Goal: Information Seeking & Learning: Learn about a topic

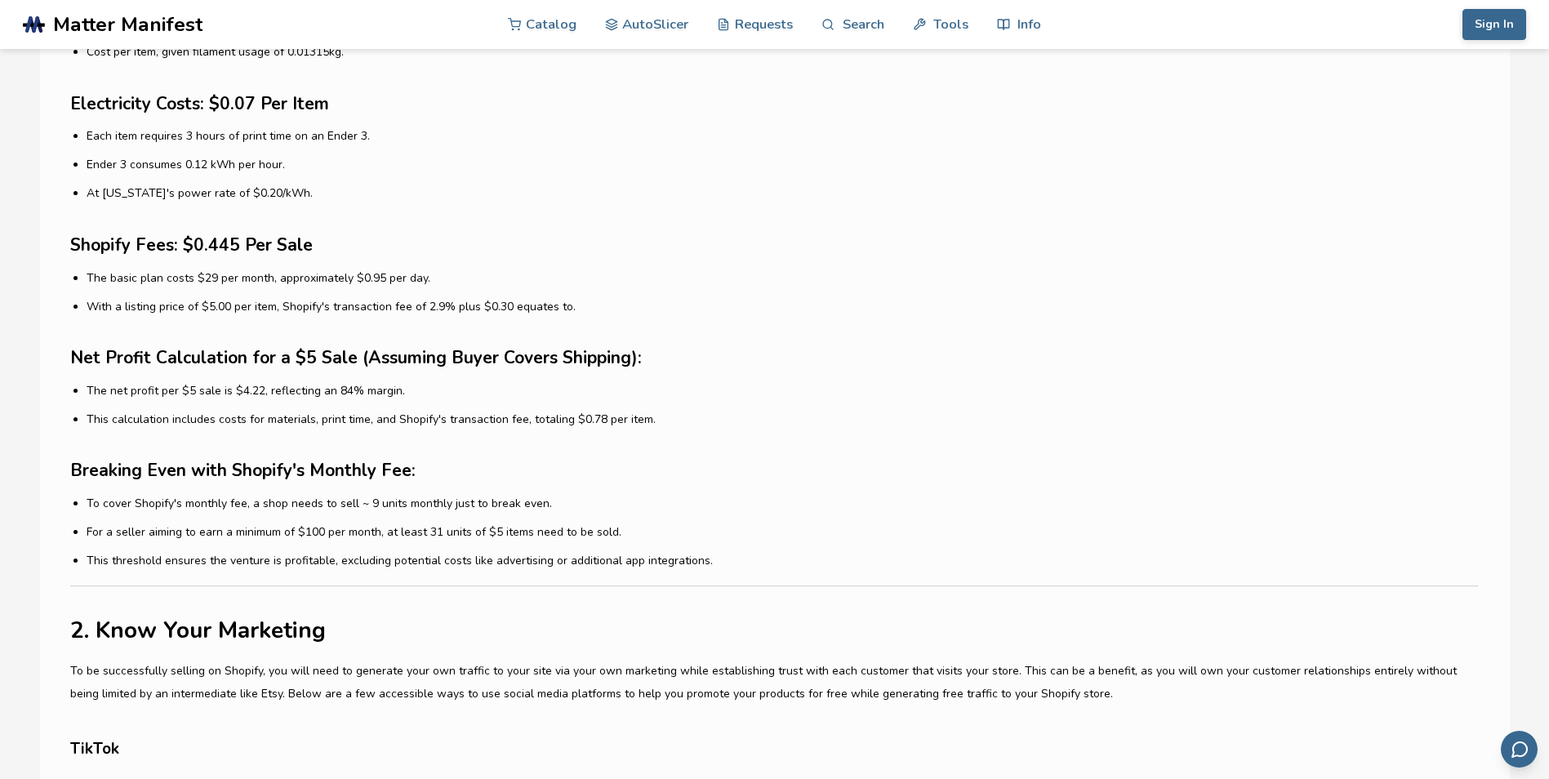
scroll to position [1913, 0]
drag, startPoint x: 78, startPoint y: 499, endPoint x: 539, endPoint y: 497, distance: 460.5
click at [539, 497] on li "To cover Shopify's monthly fee, a shop needs to sell ~ 9 units monthly just to …" at bounding box center [782, 502] width 1391 height 17
drag, startPoint x: 539, startPoint y: 497, endPoint x: 546, endPoint y: 506, distance: 11.6
click at [546, 506] on li "To cover Shopify's monthly fee, a shop needs to sell ~ 9 units monthly just to …" at bounding box center [782, 502] width 1391 height 17
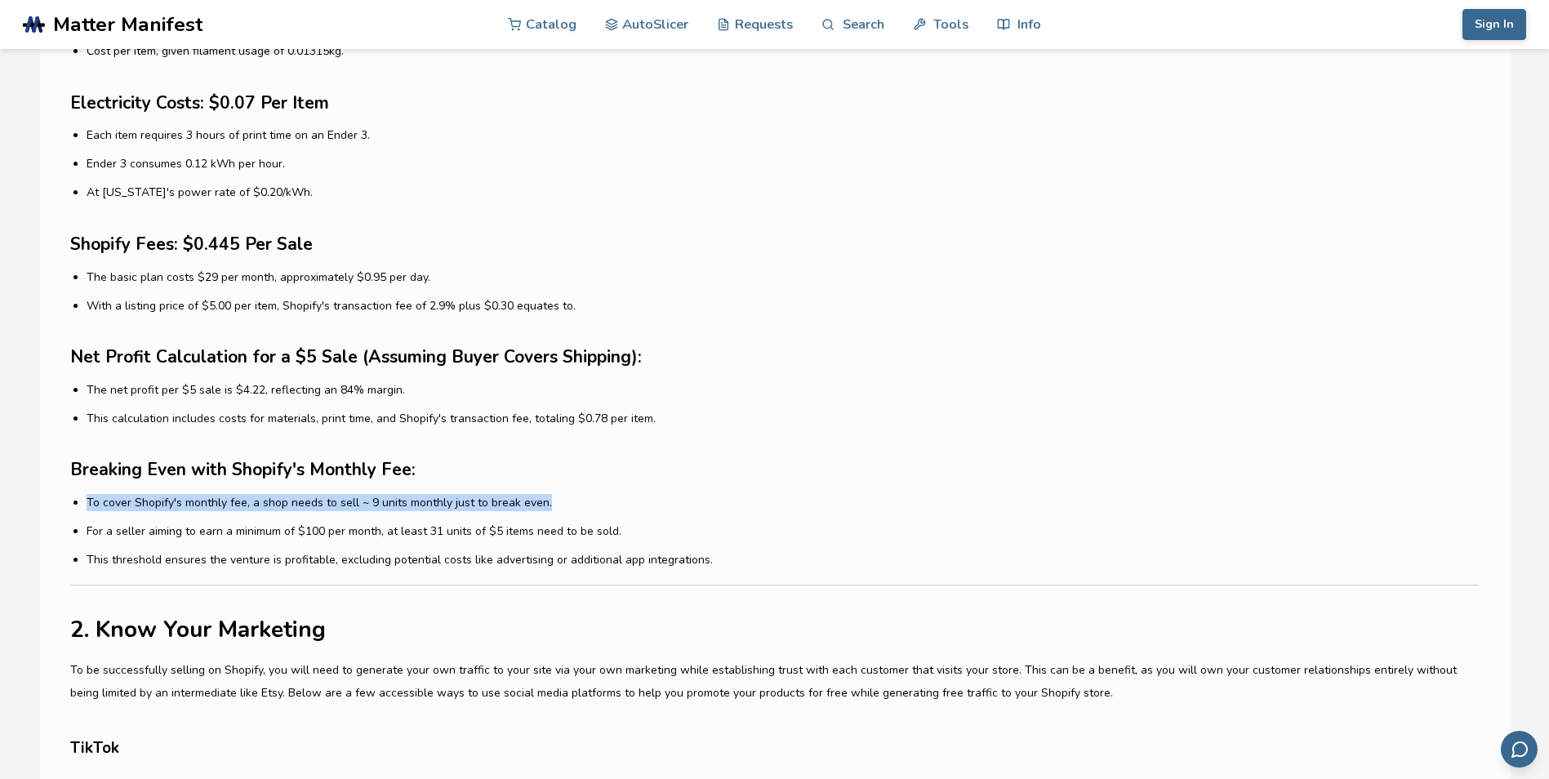
drag, startPoint x: 545, startPoint y: 504, endPoint x: 88, endPoint y: 496, distance: 457.3
click at [88, 496] on li "To cover Shopify's monthly fee, a shop needs to sell ~ 9 units monthly just to …" at bounding box center [782, 502] width 1391 height 17
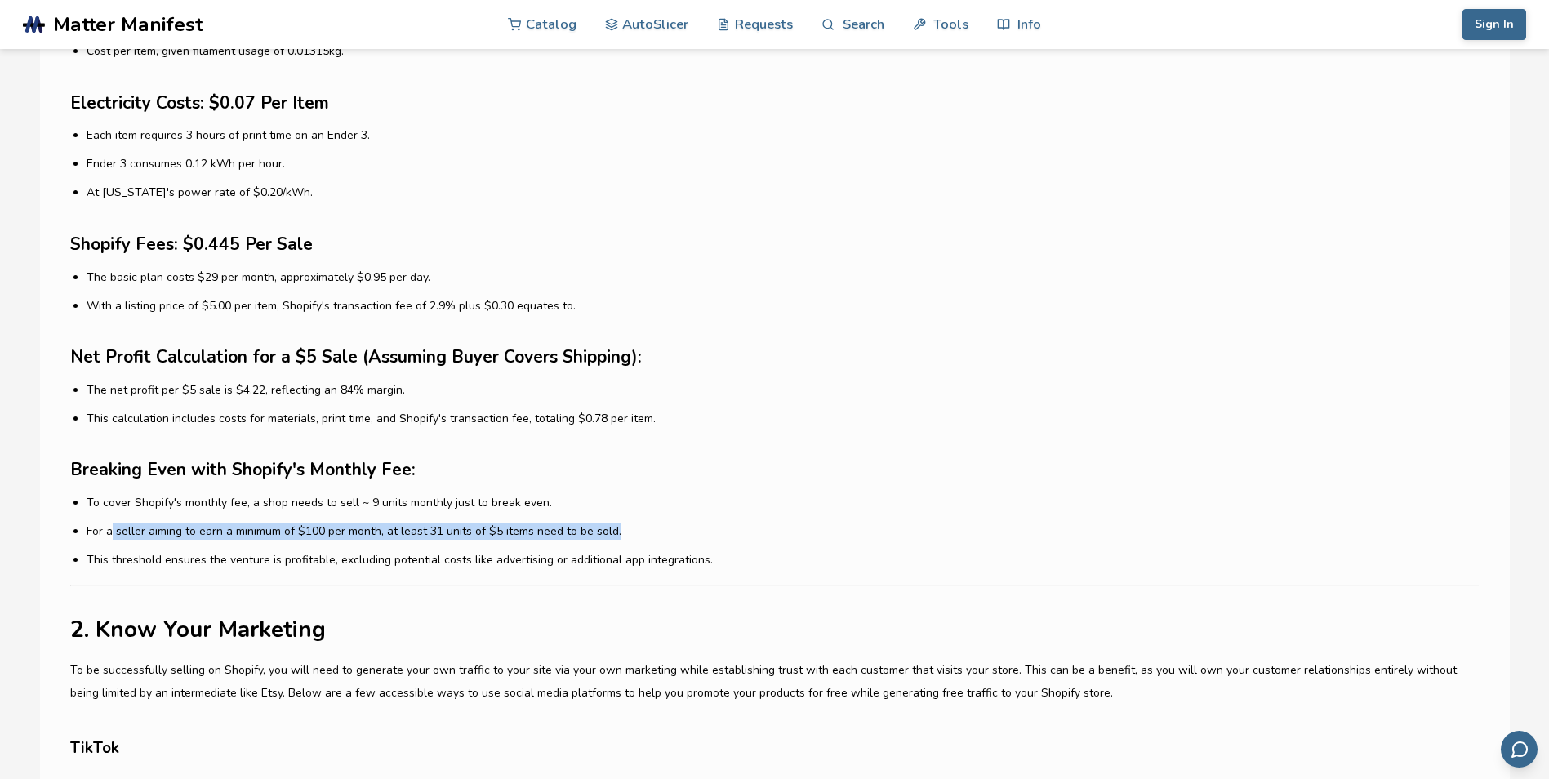
drag, startPoint x: 88, startPoint y: 496, endPoint x: 626, endPoint y: 527, distance: 539.0
click at [626, 527] on li "For a seller aiming to earn a minimum of $100 per month, at least 31 units of $…" at bounding box center [782, 531] width 1391 height 17
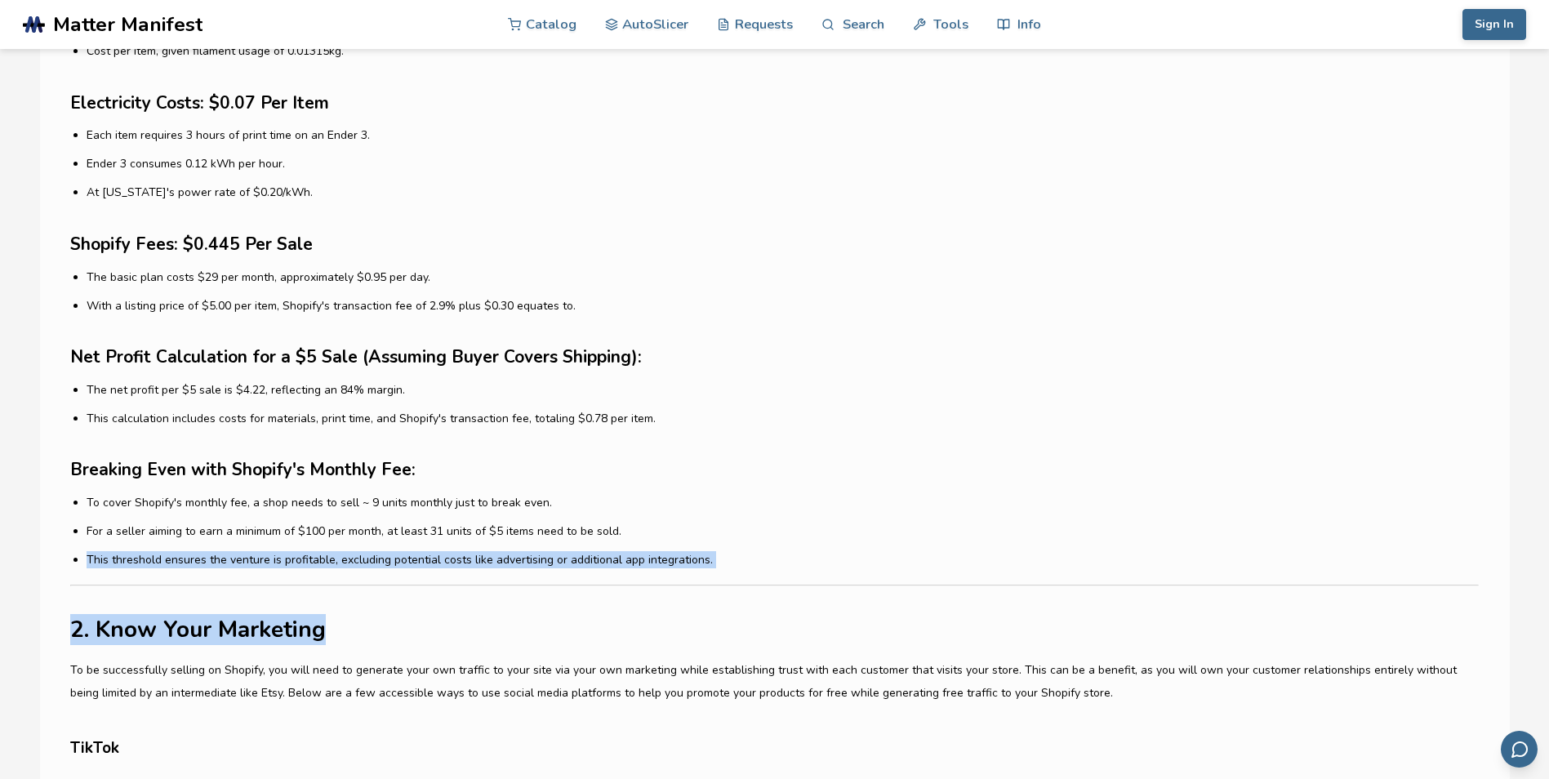
drag, startPoint x: 74, startPoint y: 553, endPoint x: 787, endPoint y: 594, distance: 714.1
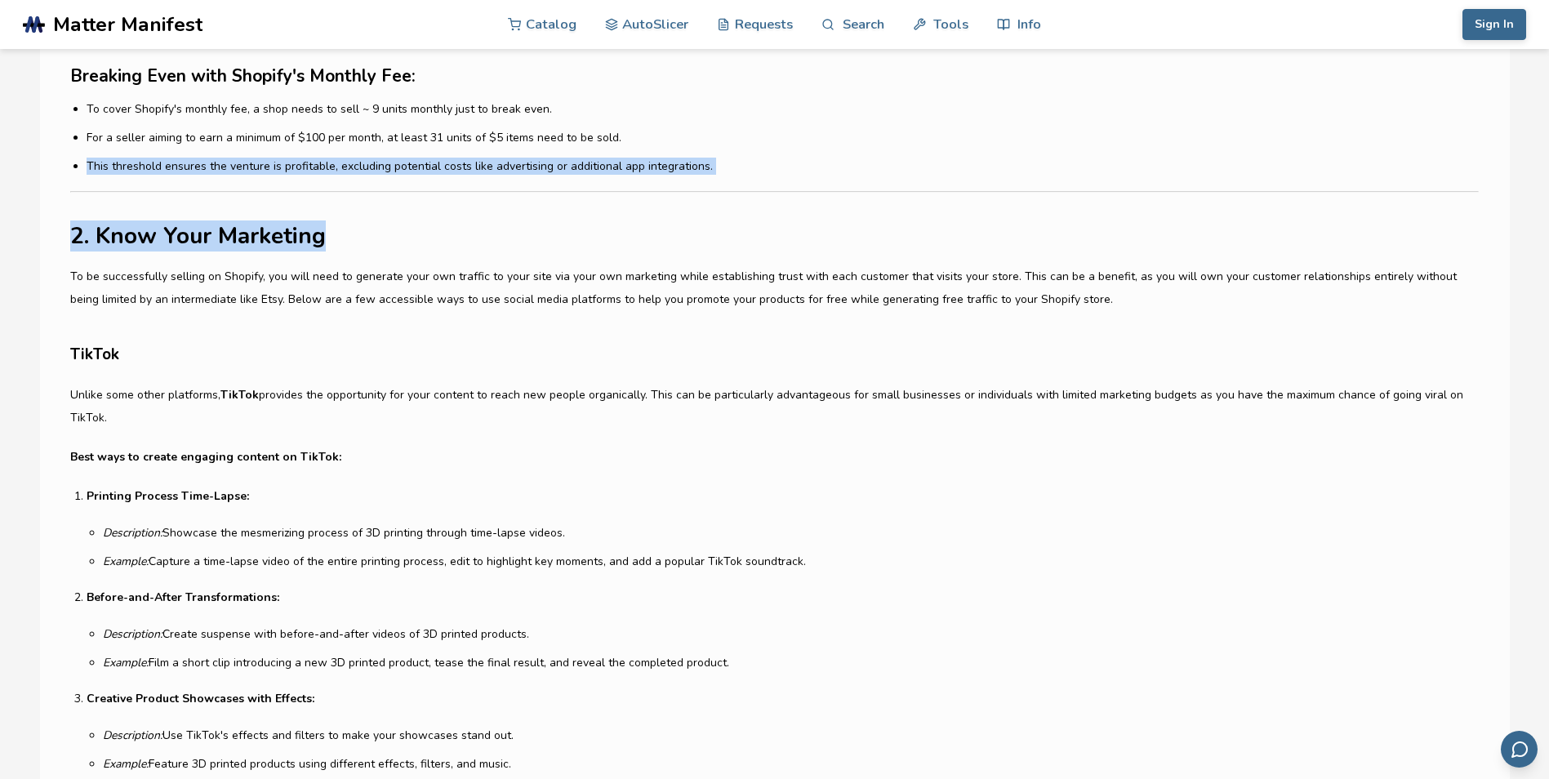
scroll to position [2308, 0]
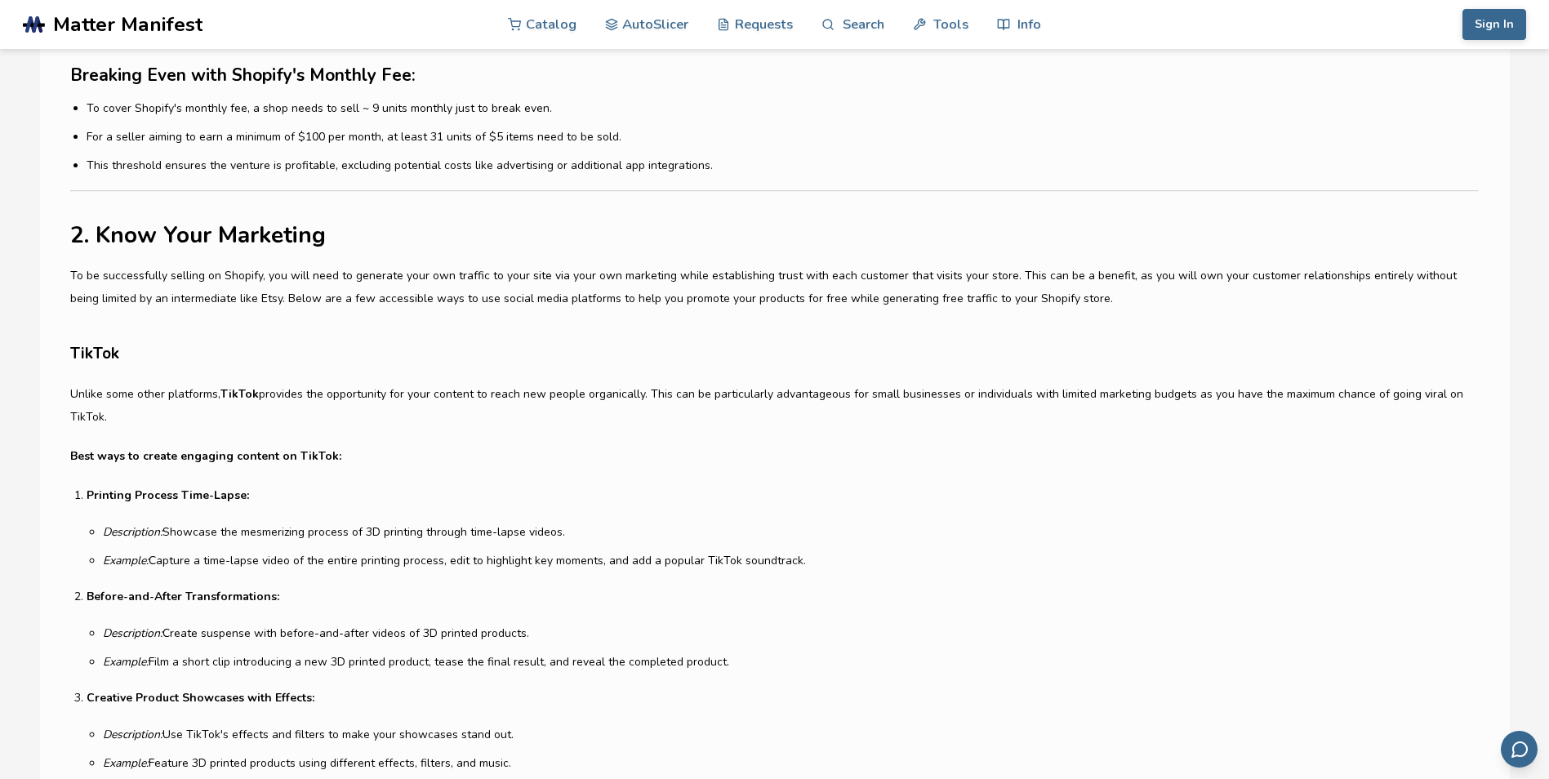
click at [531, 306] on p "To be successfully selling on Shopify, you will need to generate your own traff…" at bounding box center [774, 288] width 1408 height 46
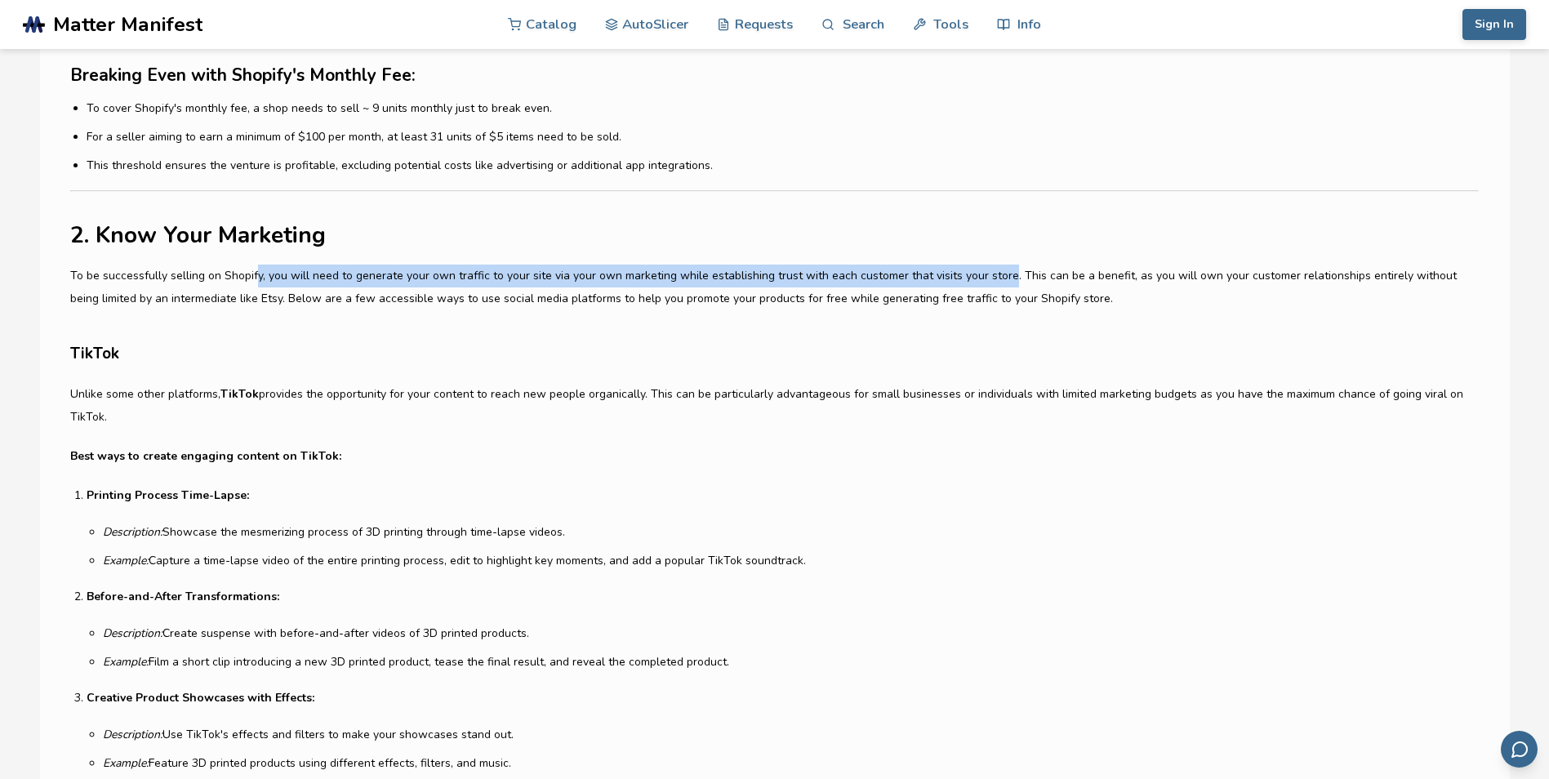
drag, startPoint x: 251, startPoint y: 275, endPoint x: 993, endPoint y: 276, distance: 742.2
click at [993, 276] on p "To be successfully selling on Shopify, you will need to generate your own traff…" at bounding box center [774, 288] width 1408 height 46
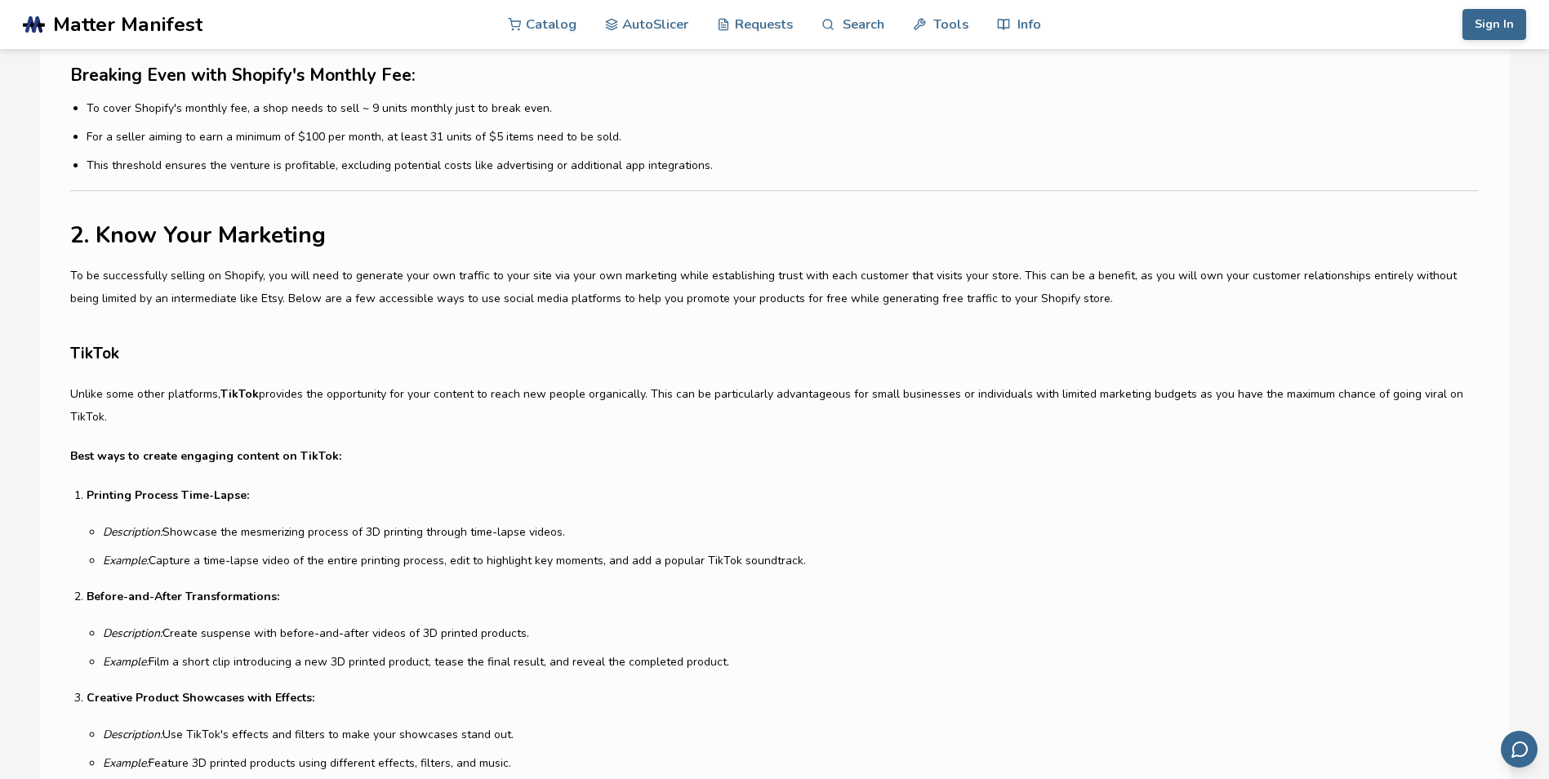
drag, startPoint x: 993, startPoint y: 276, endPoint x: 1024, endPoint y: 303, distance: 41.1
click at [1024, 303] on p "To be successfully selling on Shopify, you will need to generate your own traff…" at bounding box center [774, 288] width 1408 height 46
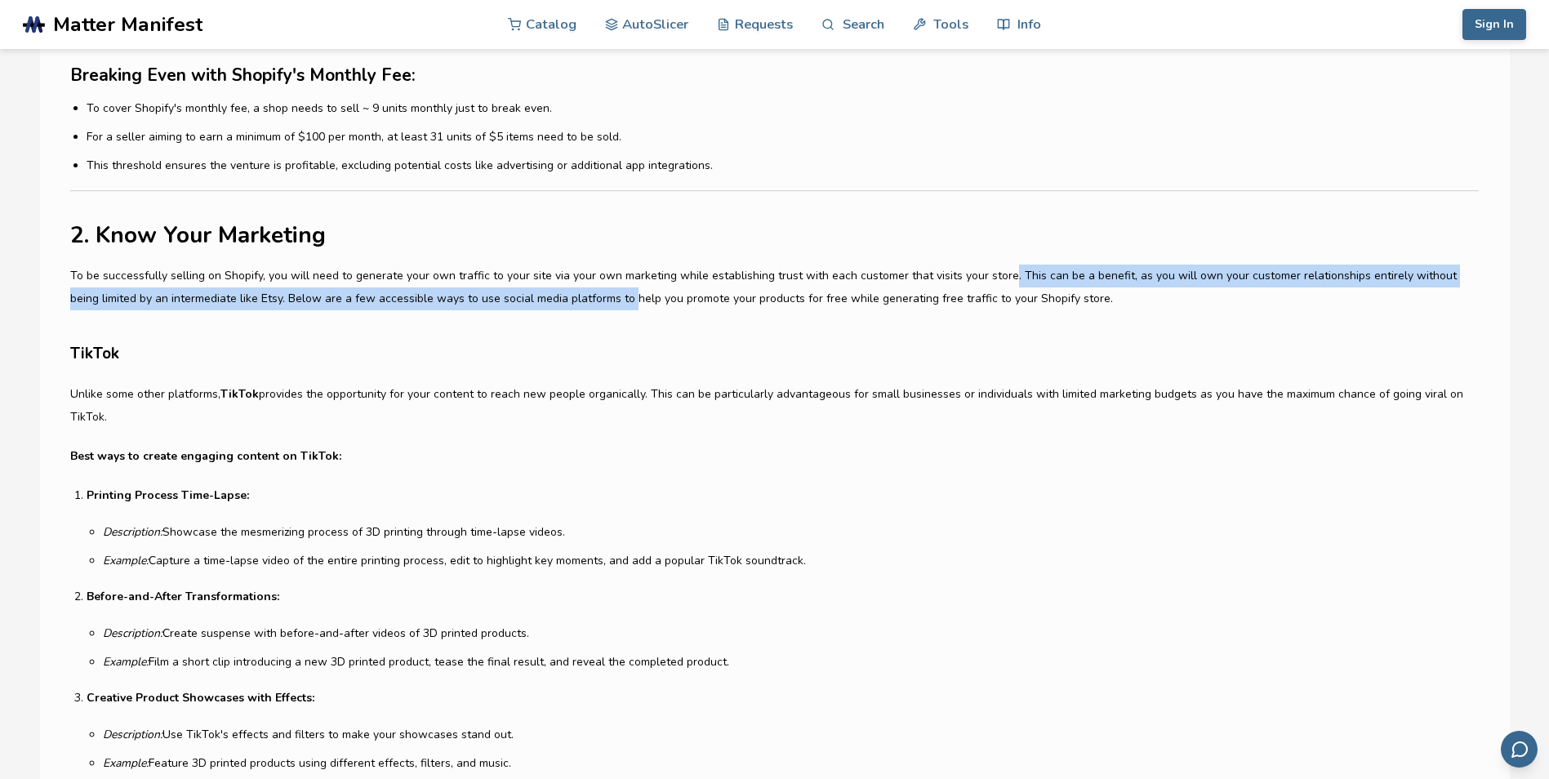
drag, startPoint x: 991, startPoint y: 270, endPoint x: 590, endPoint y: 305, distance: 402.4
click at [590, 305] on p "To be successfully selling on Shopify, you will need to generate your own traff…" at bounding box center [774, 288] width 1408 height 46
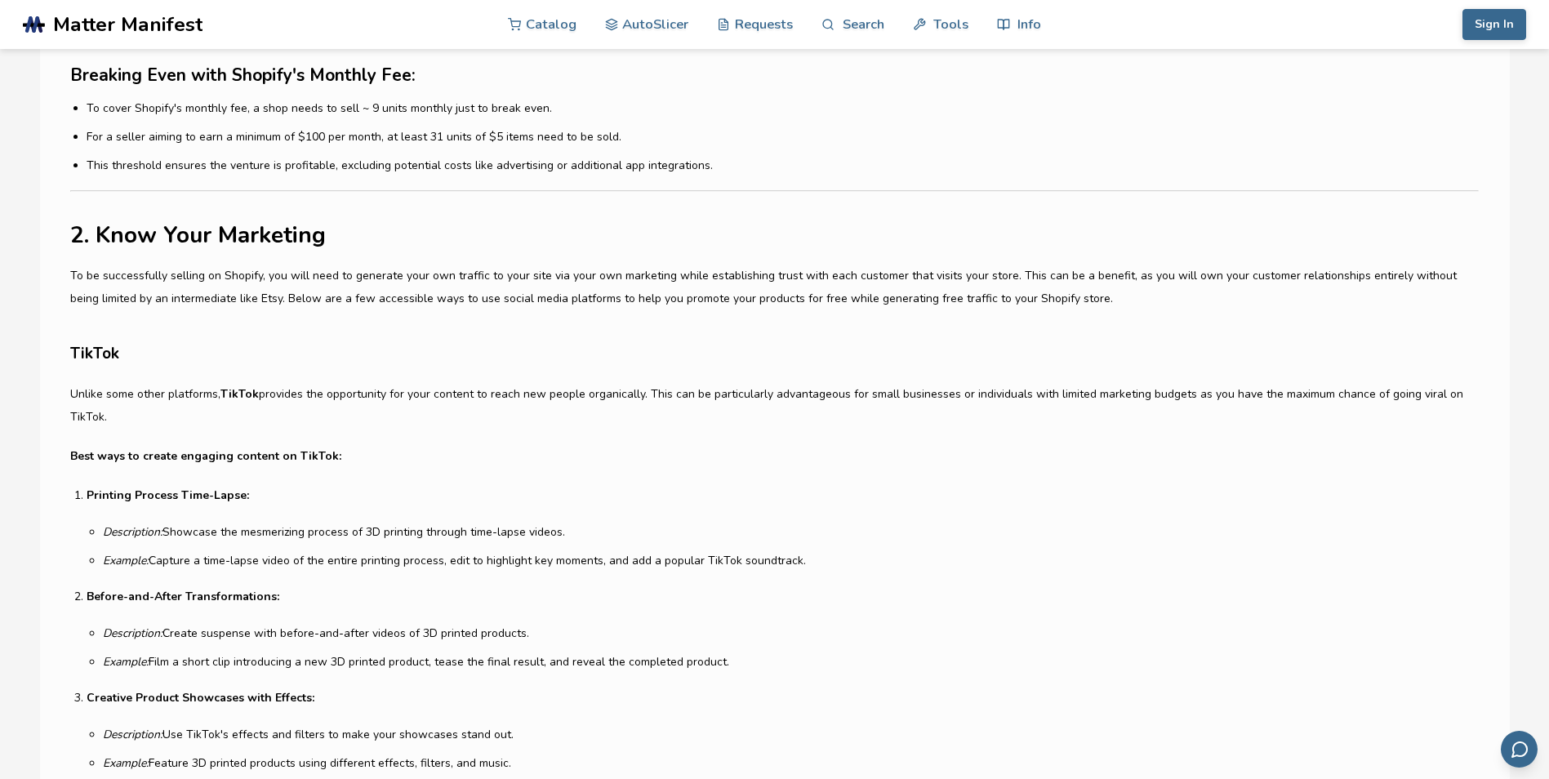
drag, startPoint x: 590, startPoint y: 305, endPoint x: 587, endPoint y: 345, distance: 40.1
click at [587, 345] on h3 "TikTok" at bounding box center [774, 353] width 1408 height 25
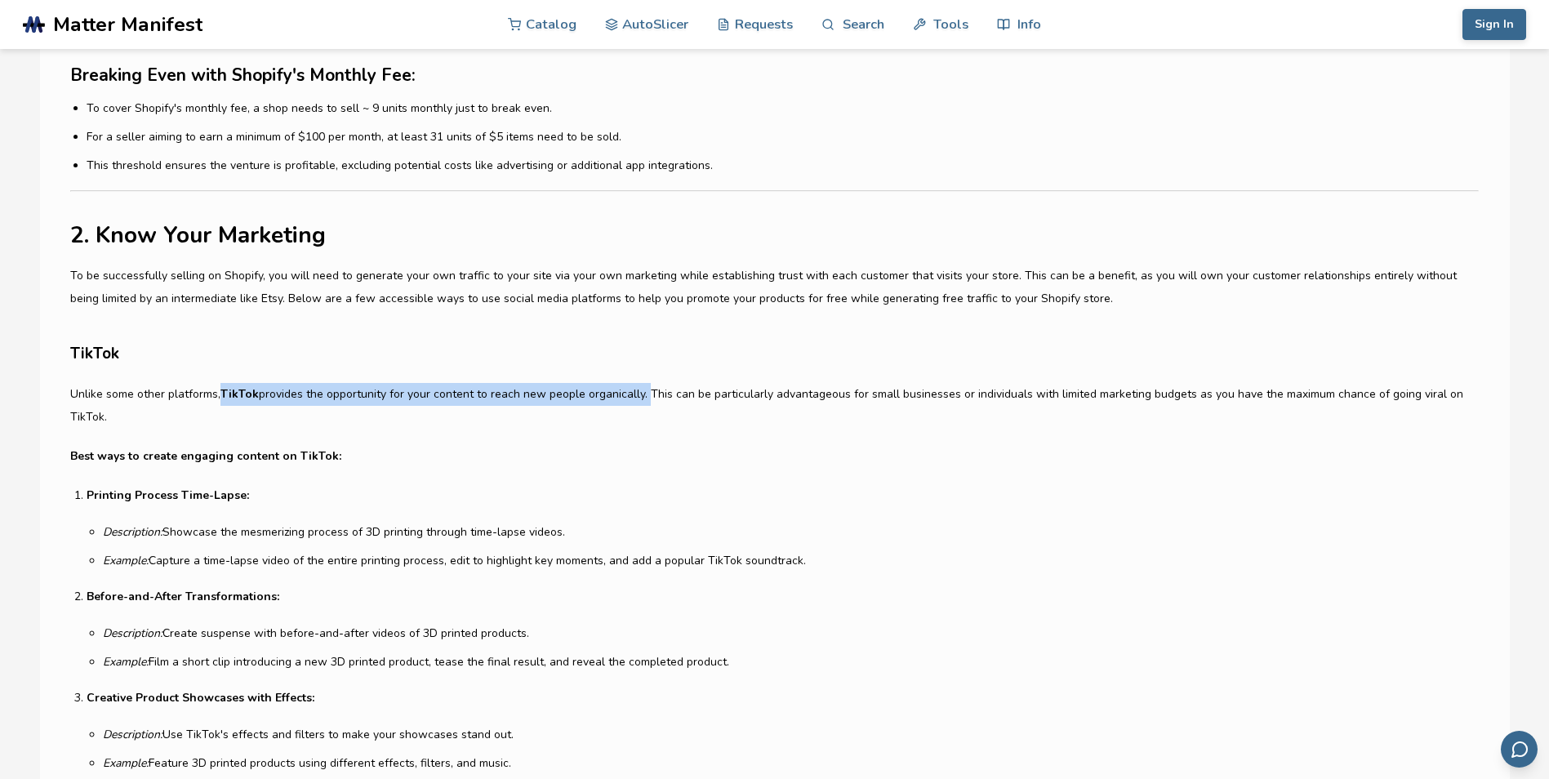
drag, startPoint x: 218, startPoint y: 385, endPoint x: 639, endPoint y: 396, distance: 420.7
click at [639, 396] on p "Unlike some other platforms, TikTok provides the opportunity for your content t…" at bounding box center [774, 406] width 1408 height 46
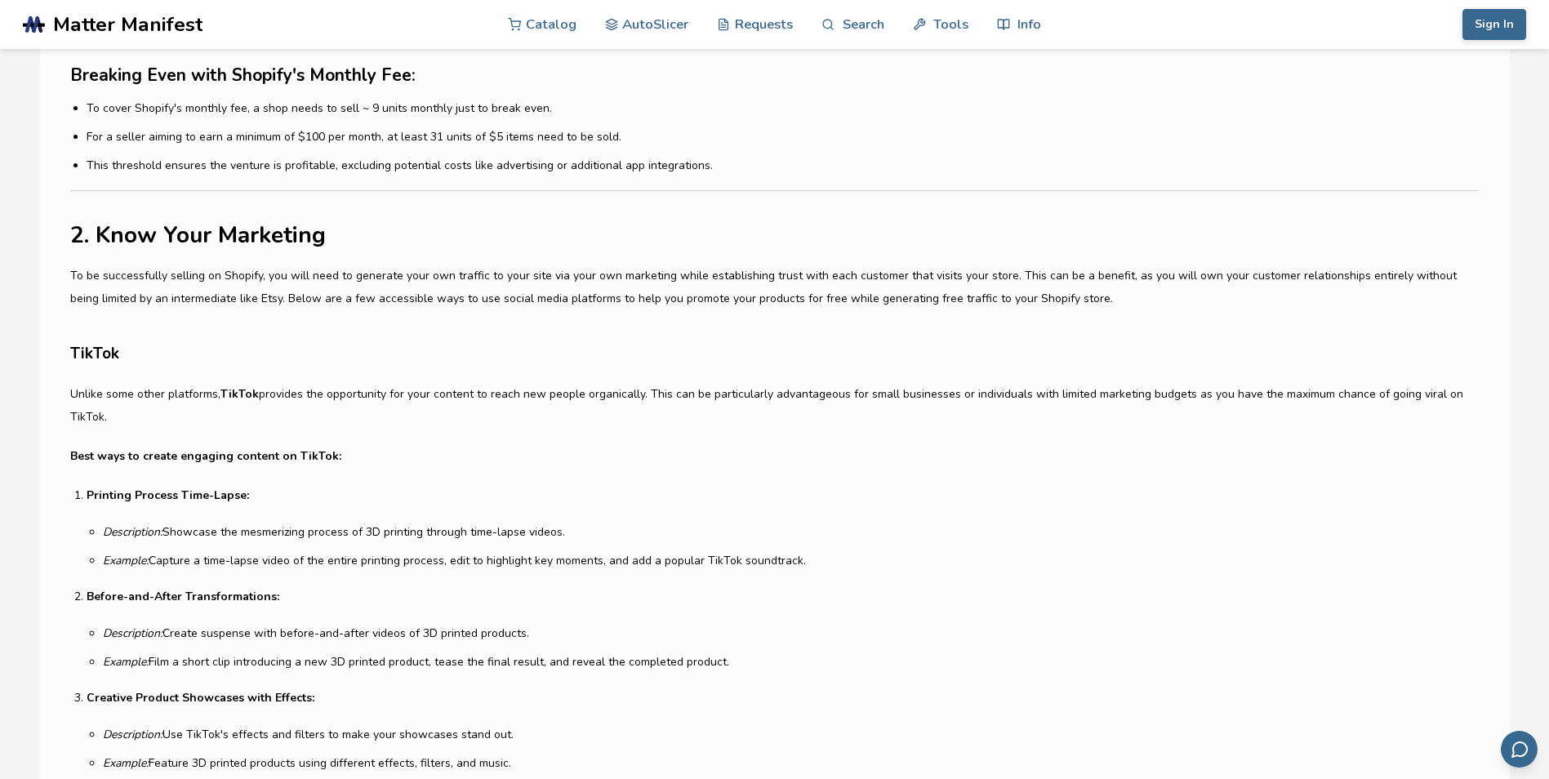
drag, startPoint x: 639, startPoint y: 396, endPoint x: 776, endPoint y: 471, distance: 156.4
click at [776, 471] on article "Deciding where to sell your 3D printed creations can be a pivotal choice for yo…" at bounding box center [774, 529] width 1408 height 4654
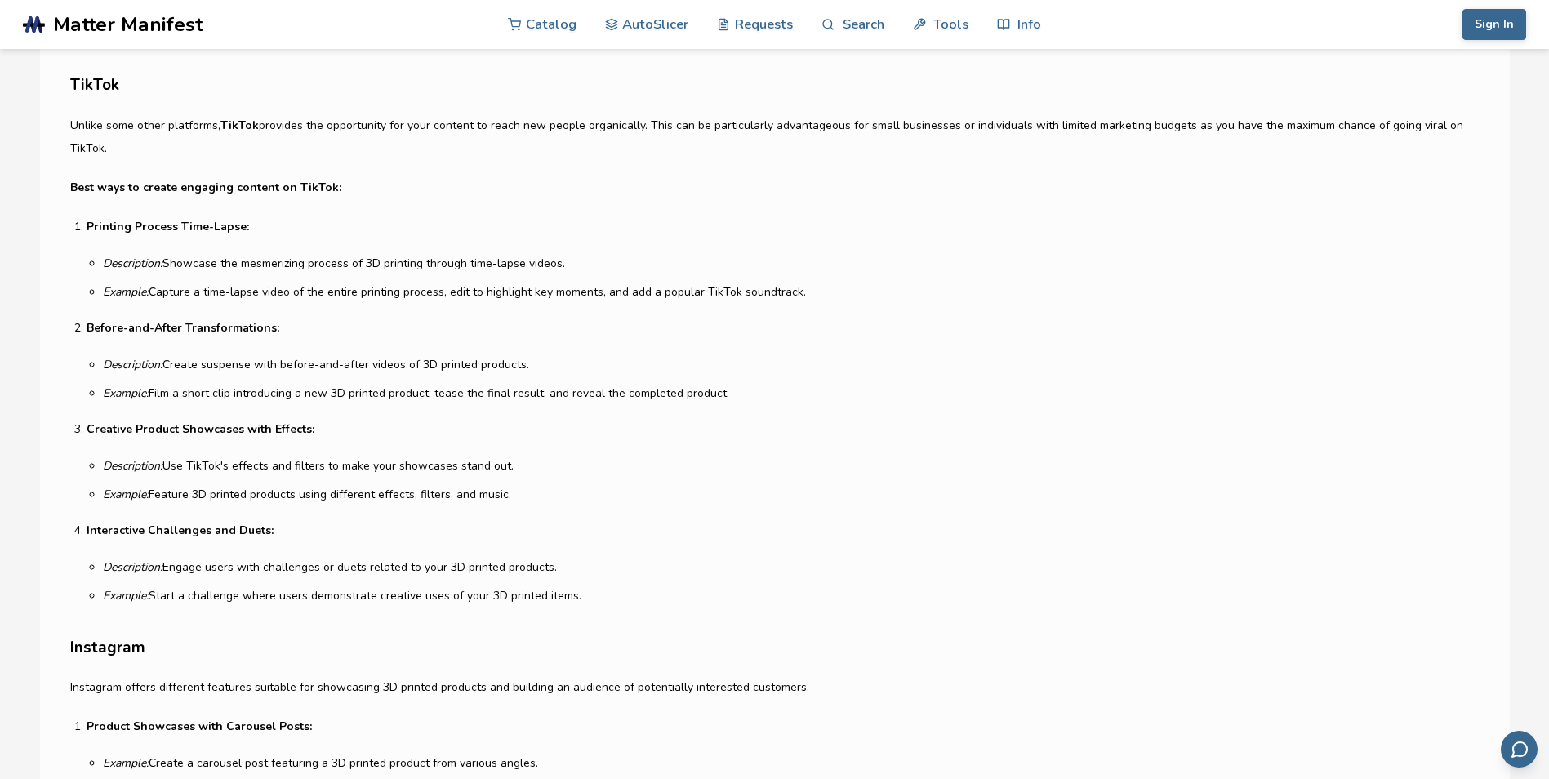
scroll to position [2579, 0]
drag, startPoint x: 91, startPoint y: 221, endPoint x: 248, endPoint y: 225, distance: 157.6
click at [248, 225] on p "Printing Process Time-Lapse:" at bounding box center [782, 224] width 1391 height 23
drag, startPoint x: 248, startPoint y: 225, endPoint x: 317, endPoint y: 287, distance: 92.0
click at [317, 287] on li "Example: Capture a time-lapse video of the entire printing process, edit to hig…" at bounding box center [790, 289] width 1375 height 17
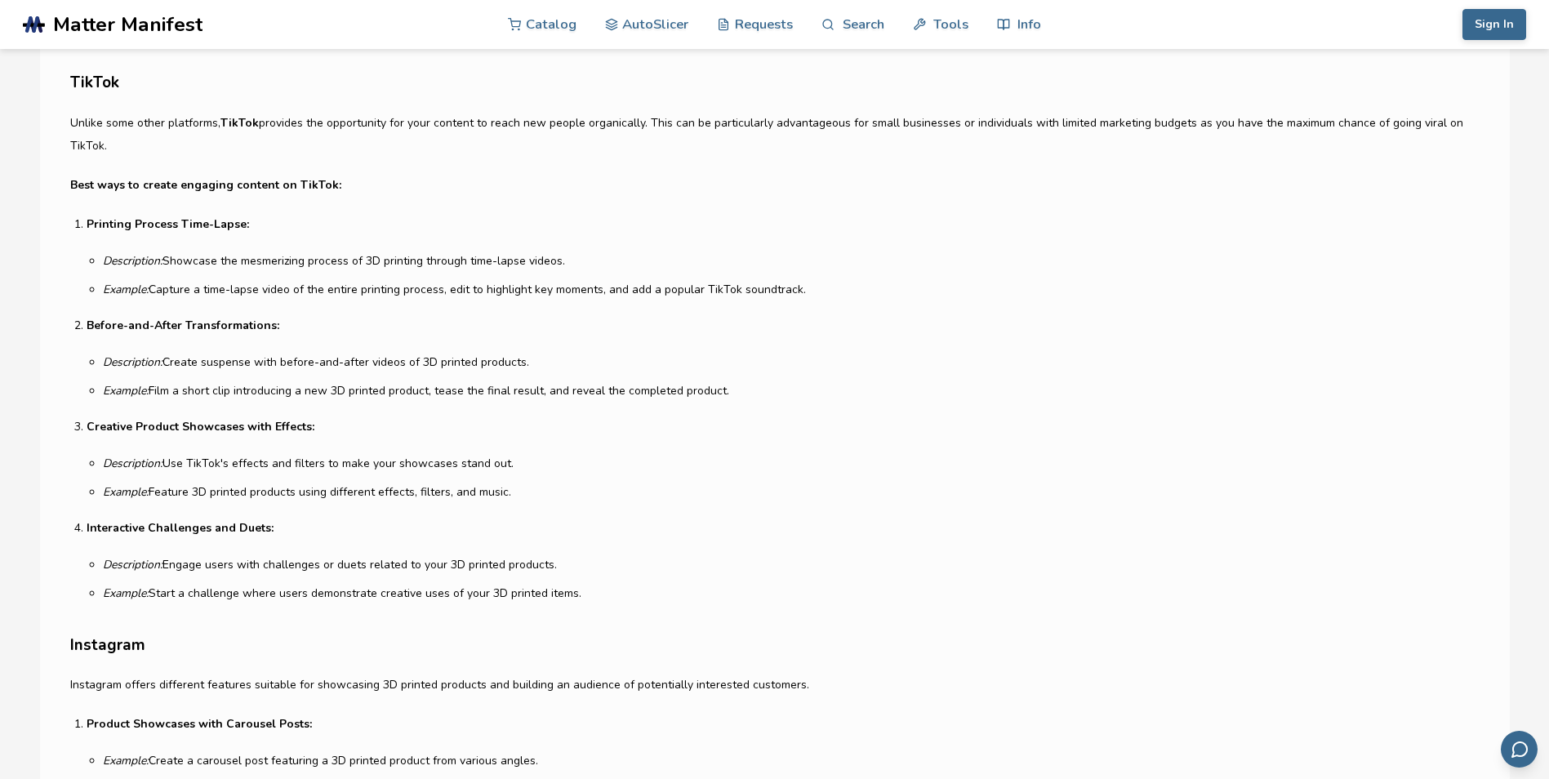
drag, startPoint x: 165, startPoint y: 263, endPoint x: 599, endPoint y: 256, distance: 434.5
click at [599, 256] on li "Description: Showcase the mesmerizing process of 3D printing through time-lapse…" at bounding box center [790, 260] width 1375 height 17
drag, startPoint x: 599, startPoint y: 256, endPoint x: 588, endPoint y: 286, distance: 32.3
click at [588, 286] on li "Example: Capture a time-lapse video of the entire printing process, edit to hig…" at bounding box center [790, 289] width 1375 height 17
drag, startPoint x: 569, startPoint y: 259, endPoint x: 78, endPoint y: 260, distance: 491.6
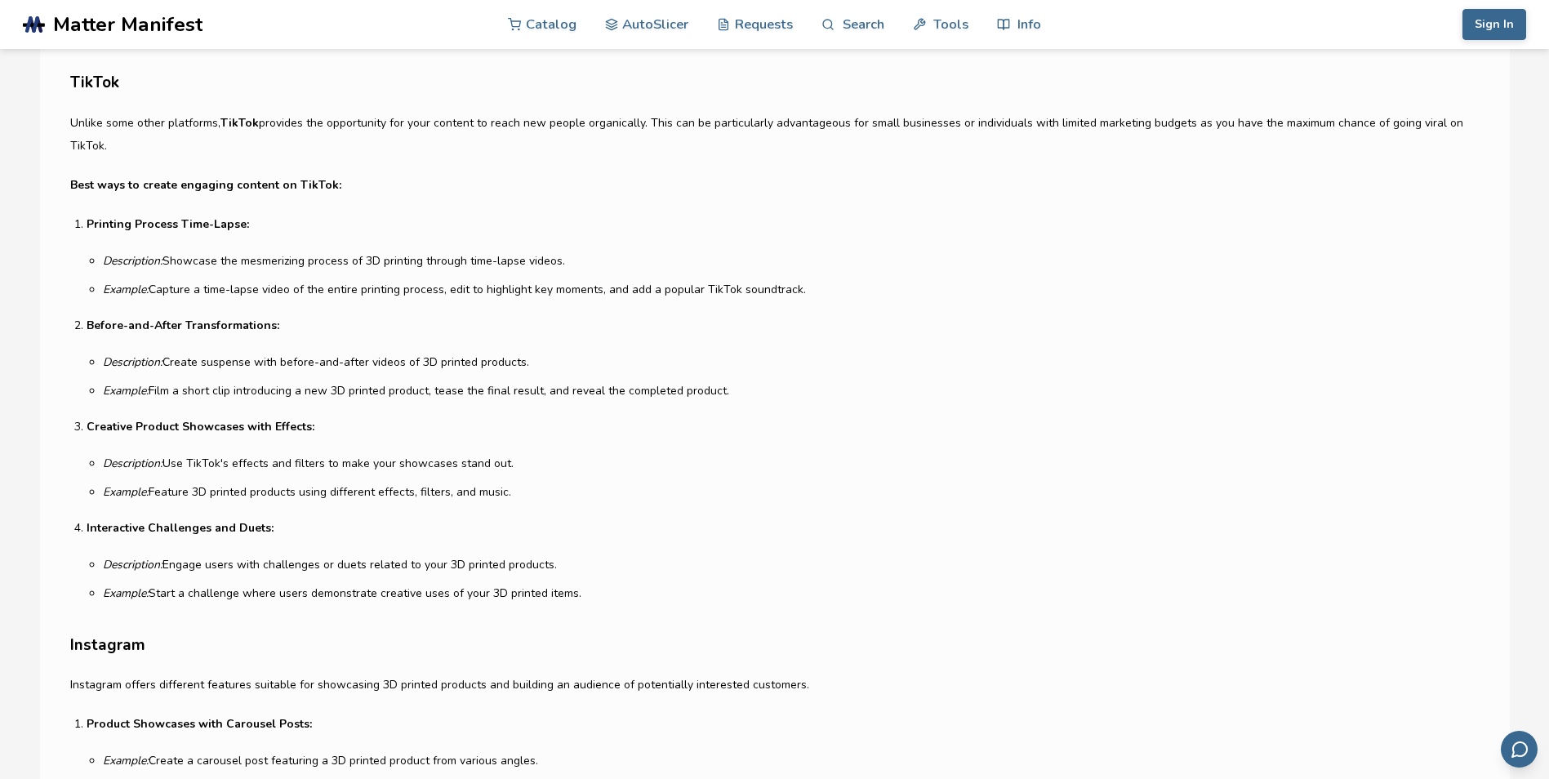
click at [78, 260] on article "Deciding where to sell your 3D printed creations can be a pivotal choice for yo…" at bounding box center [774, 258] width 1408 height 4654
drag, startPoint x: 243, startPoint y: 281, endPoint x: 803, endPoint y: 289, distance: 561.0
click at [803, 289] on li "Example: Capture a time-lapse video of the entire printing process, edit to hig…" at bounding box center [790, 289] width 1375 height 17
click at [804, 290] on li "Example: Capture a time-lapse video of the entire printing process, edit to hig…" at bounding box center [790, 289] width 1375 height 17
drag, startPoint x: 826, startPoint y: 286, endPoint x: 70, endPoint y: 189, distance: 762.2
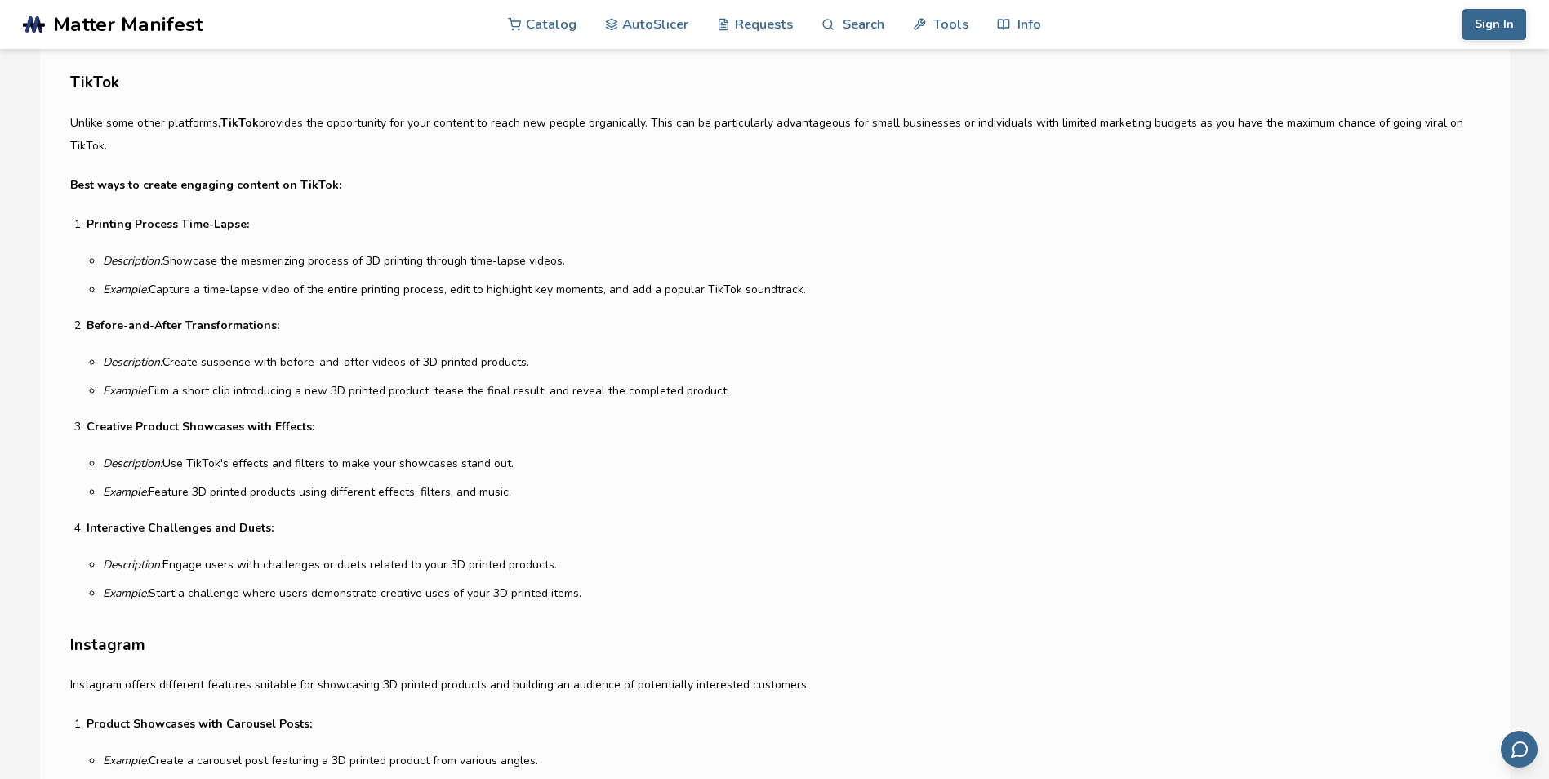
click at [70, 189] on article "Deciding where to sell your 3D printed creations can be a pivotal choice for yo…" at bounding box center [774, 258] width 1408 height 4654
click at [583, 274] on ul "Description: Showcase the mesmerizing process of 3D printing through time-lapse…" at bounding box center [790, 275] width 1375 height 46
drag, startPoint x: 847, startPoint y: 289, endPoint x: 23, endPoint y: 210, distance: 827.7
click at [23, 210] on main "3 Things To Know Before Moving Your 3D Printing Business from Etsy to Shopify […" at bounding box center [774, 613] width 1549 height 6384
drag, startPoint x: 23, startPoint y: 210, endPoint x: 430, endPoint y: 339, distance: 427.4
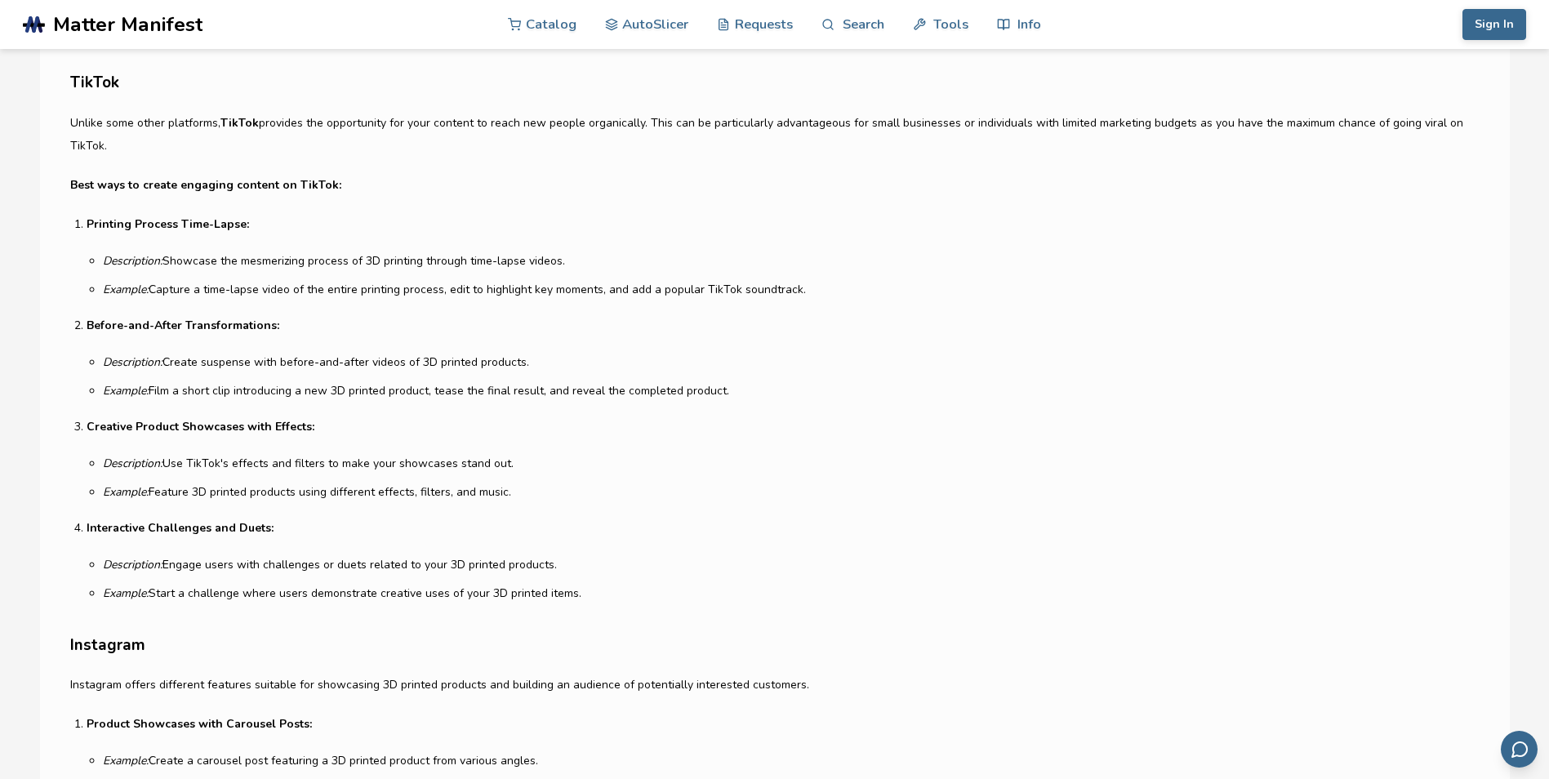
click at [430, 339] on li "Before-and-After Transformations: Description: Create suspense with before-and-…" at bounding box center [782, 356] width 1391 height 85
drag, startPoint x: 171, startPoint y: 363, endPoint x: 537, endPoint y: 367, distance: 366.7
click at [537, 367] on li "Description: Create suspense with before-and-after videos of 3D printed product…" at bounding box center [790, 362] width 1375 height 17
drag, startPoint x: 537, startPoint y: 367, endPoint x: 532, endPoint y: 418, distance: 50.9
click at [532, 418] on p "Creative Product Showcases with Effects:" at bounding box center [782, 427] width 1391 height 23
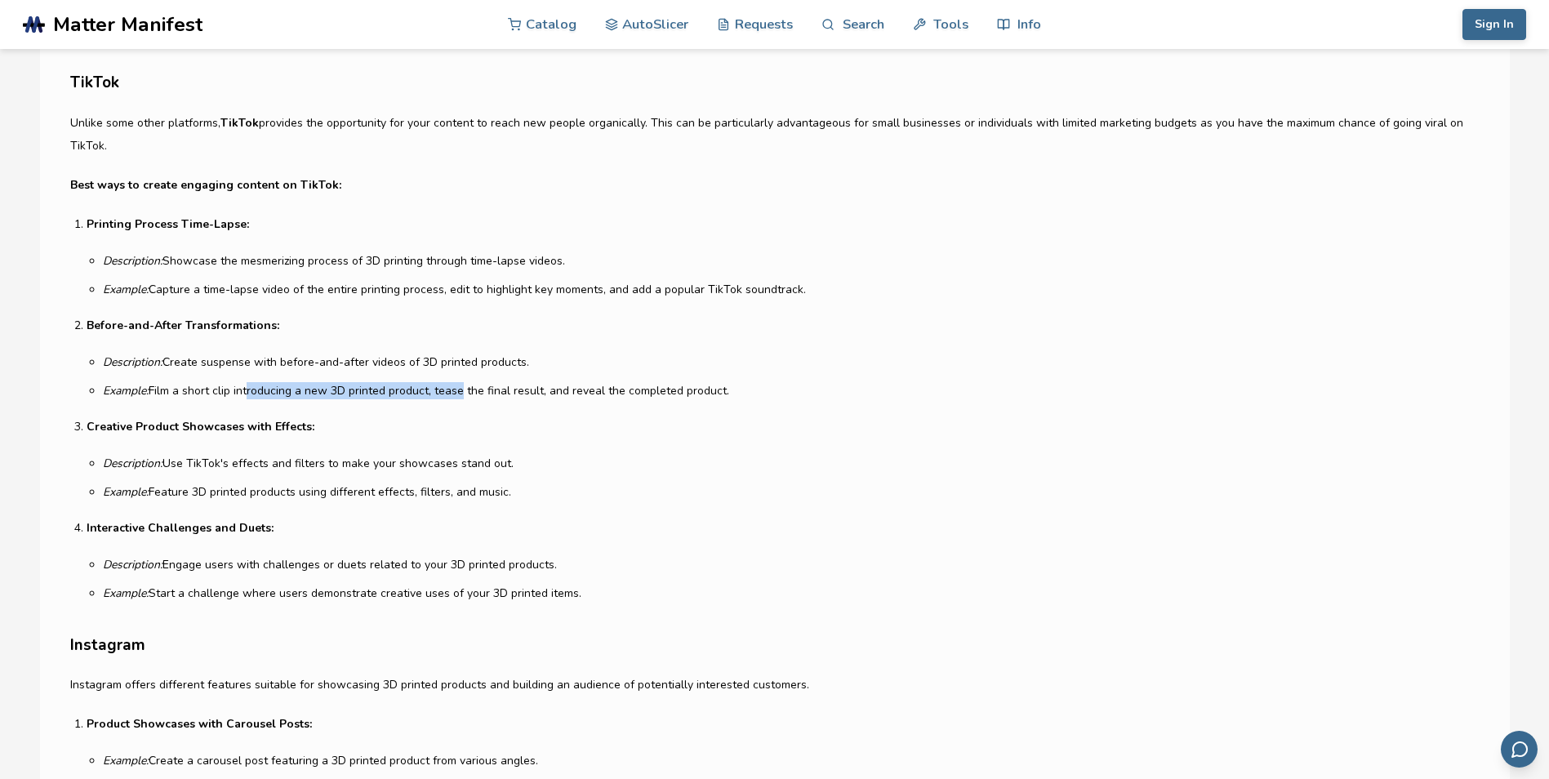
drag, startPoint x: 248, startPoint y: 385, endPoint x: 457, endPoint y: 383, distance: 209.0
click at [457, 383] on li "Example: Film a short clip introducing a new 3D printed product, tease the fina…" at bounding box center [790, 390] width 1375 height 17
click at [688, 444] on li "Creative Product Showcases with Effects: Description: Use TikTok's effects and …" at bounding box center [782, 458] width 1391 height 85
drag, startPoint x: 739, startPoint y: 390, endPoint x: 65, endPoint y: 216, distance: 696.5
click at [65, 216] on section "3 Things To Know Before Moving Your 3D Printing Business from Etsy to Shopify […" at bounding box center [775, 206] width 1470 height 4813
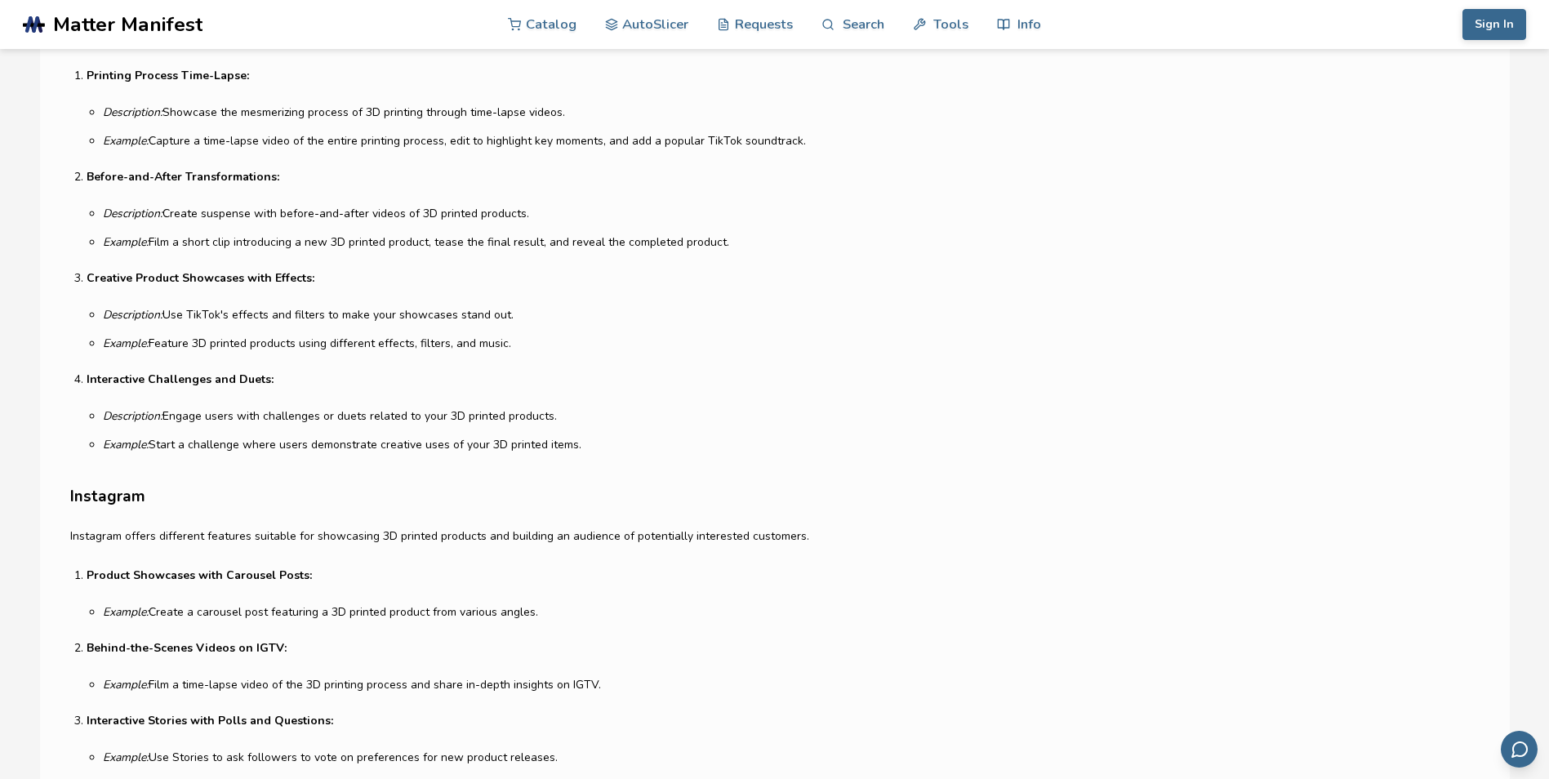
scroll to position [2728, 0]
click at [503, 346] on li "Example: Feature 3D printed products using different effects, filters, and musi…" at bounding box center [790, 342] width 1375 height 17
drag, startPoint x: 173, startPoint y: 309, endPoint x: 534, endPoint y: 314, distance: 361.0
click at [534, 314] on li "Description: Use TikTok's effects and filters to make your showcases stand out." at bounding box center [790, 313] width 1375 height 17
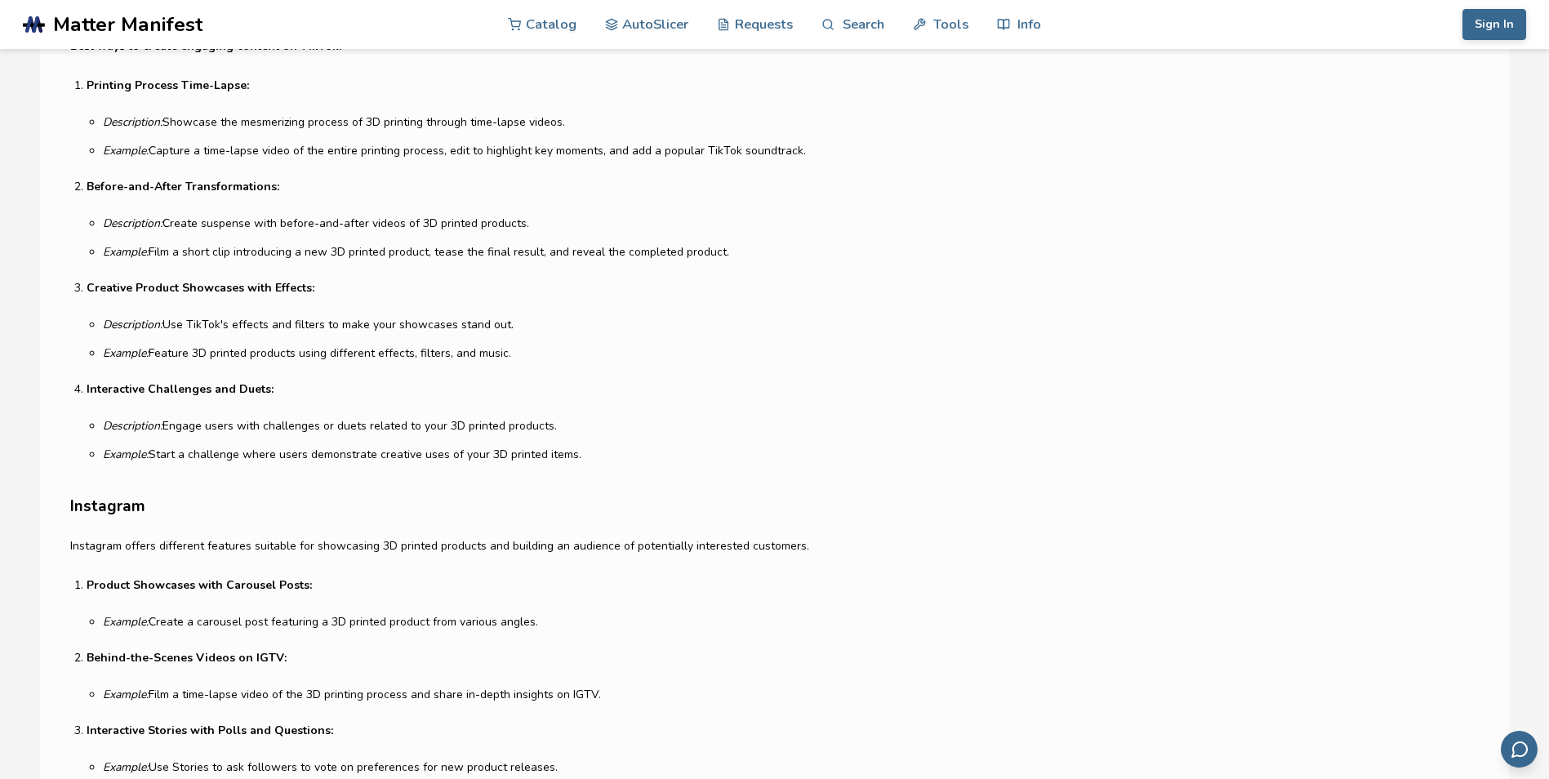
scroll to position [2715, 0]
click at [529, 403] on p "Interactive Challenges and Duets:" at bounding box center [782, 392] width 1391 height 23
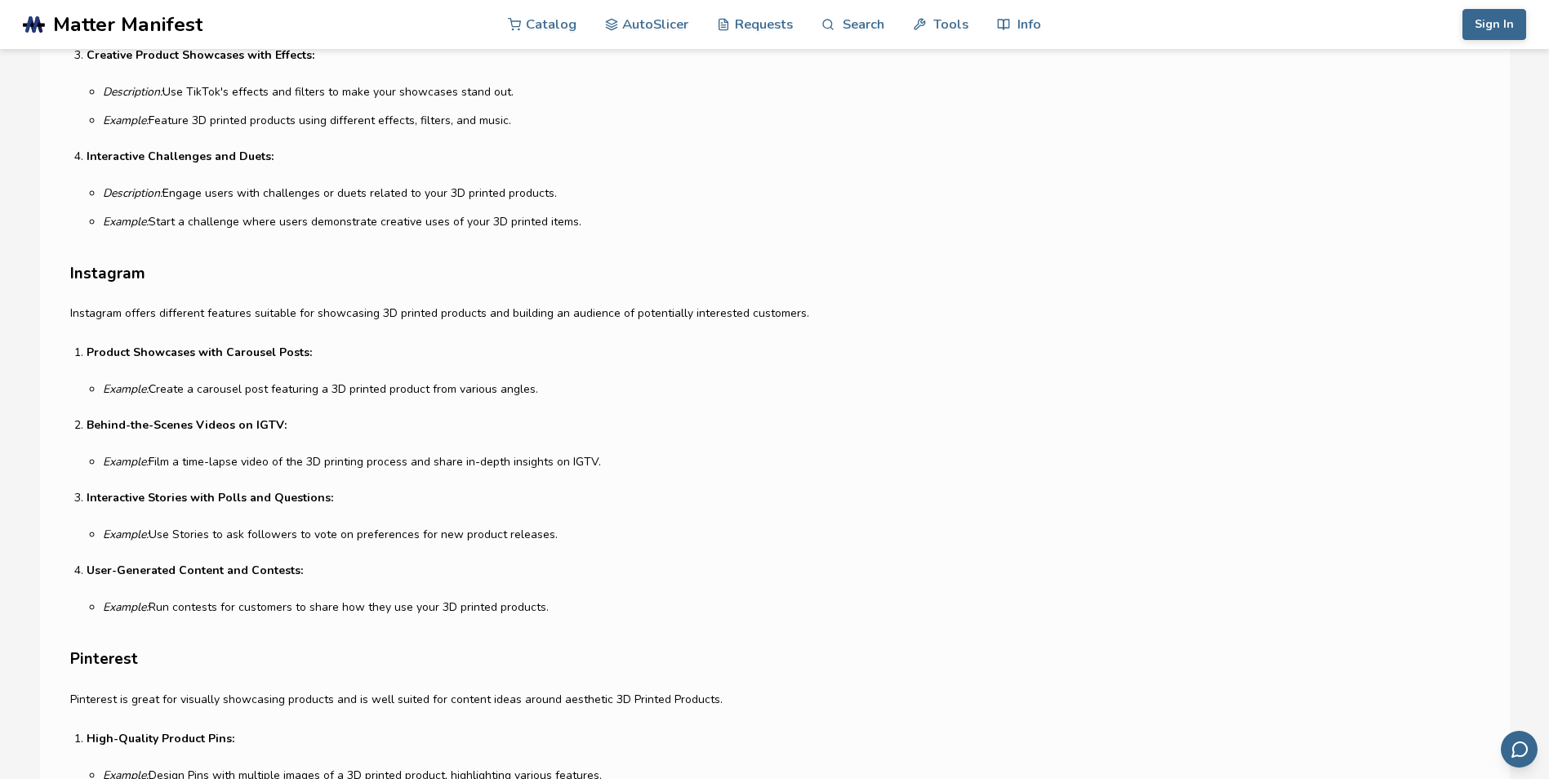
scroll to position [2951, 0]
drag, startPoint x: 157, startPoint y: 385, endPoint x: 558, endPoint y: 388, distance: 400.9
click at [558, 388] on li "Example: Create a carousel post featuring a 3D printed product from various ang…" at bounding box center [790, 388] width 1375 height 17
click at [552, 393] on li "Example: Create a carousel post featuring a 3D printed product from various ang…" at bounding box center [790, 388] width 1375 height 17
drag, startPoint x: 556, startPoint y: 390, endPoint x: 207, endPoint y: 382, distance: 348.8
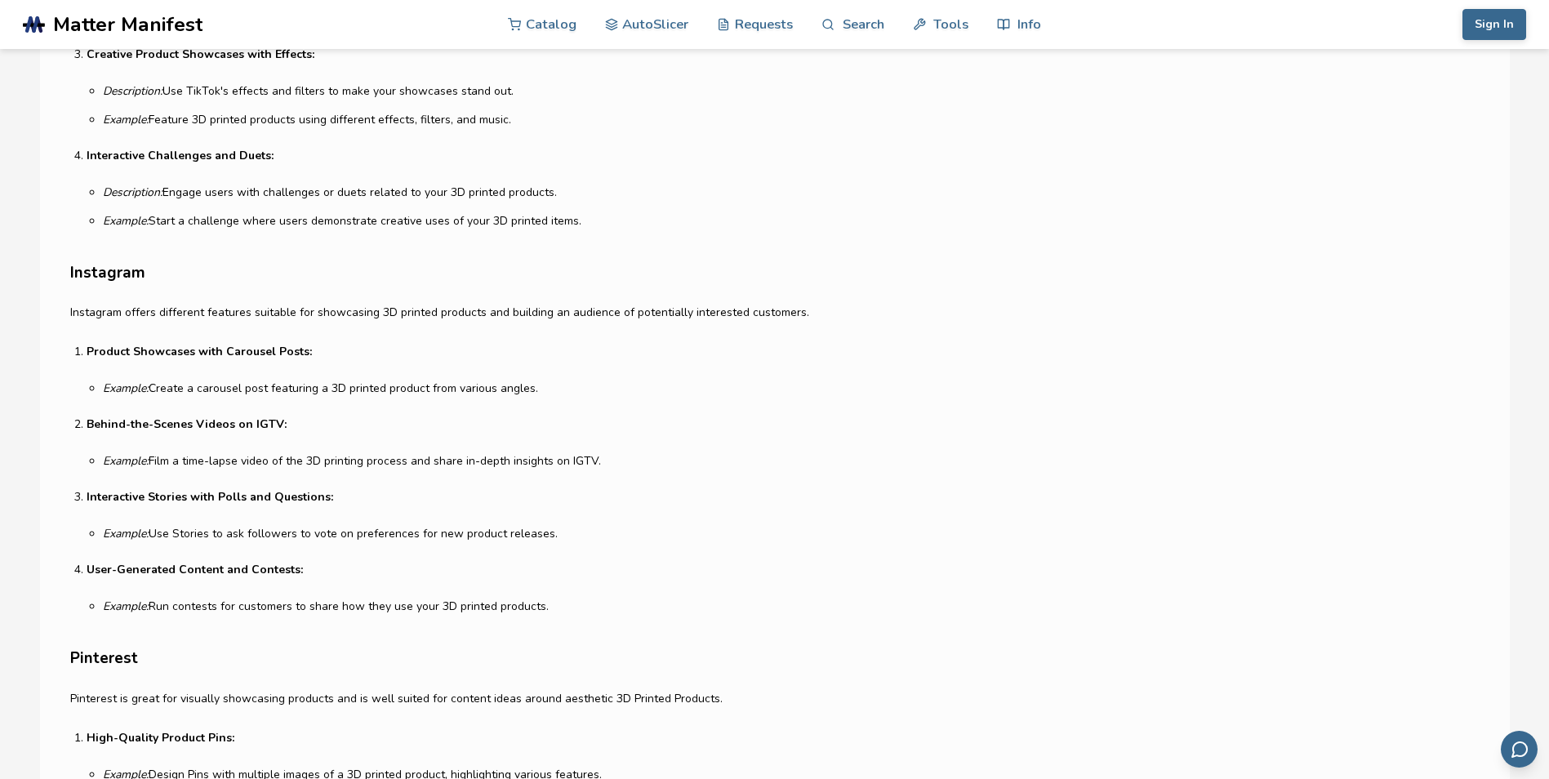
click at [207, 382] on li "Example: Create a carousel post featuring a 3D printed product from various ang…" at bounding box center [790, 388] width 1375 height 17
drag, startPoint x: 207, startPoint y: 382, endPoint x: 578, endPoint y: 444, distance: 375.9
click at [578, 444] on li "Behind-the-Scenes Videos on IGTV: Example: Film a time-lapse video of the 3D pr…" at bounding box center [782, 441] width 1391 height 56
drag, startPoint x: 578, startPoint y: 444, endPoint x: 617, endPoint y: 467, distance: 45.4
click at [617, 467] on li "Example: Film a time-lapse video of the 3D printing process and share in-depth …" at bounding box center [790, 460] width 1375 height 17
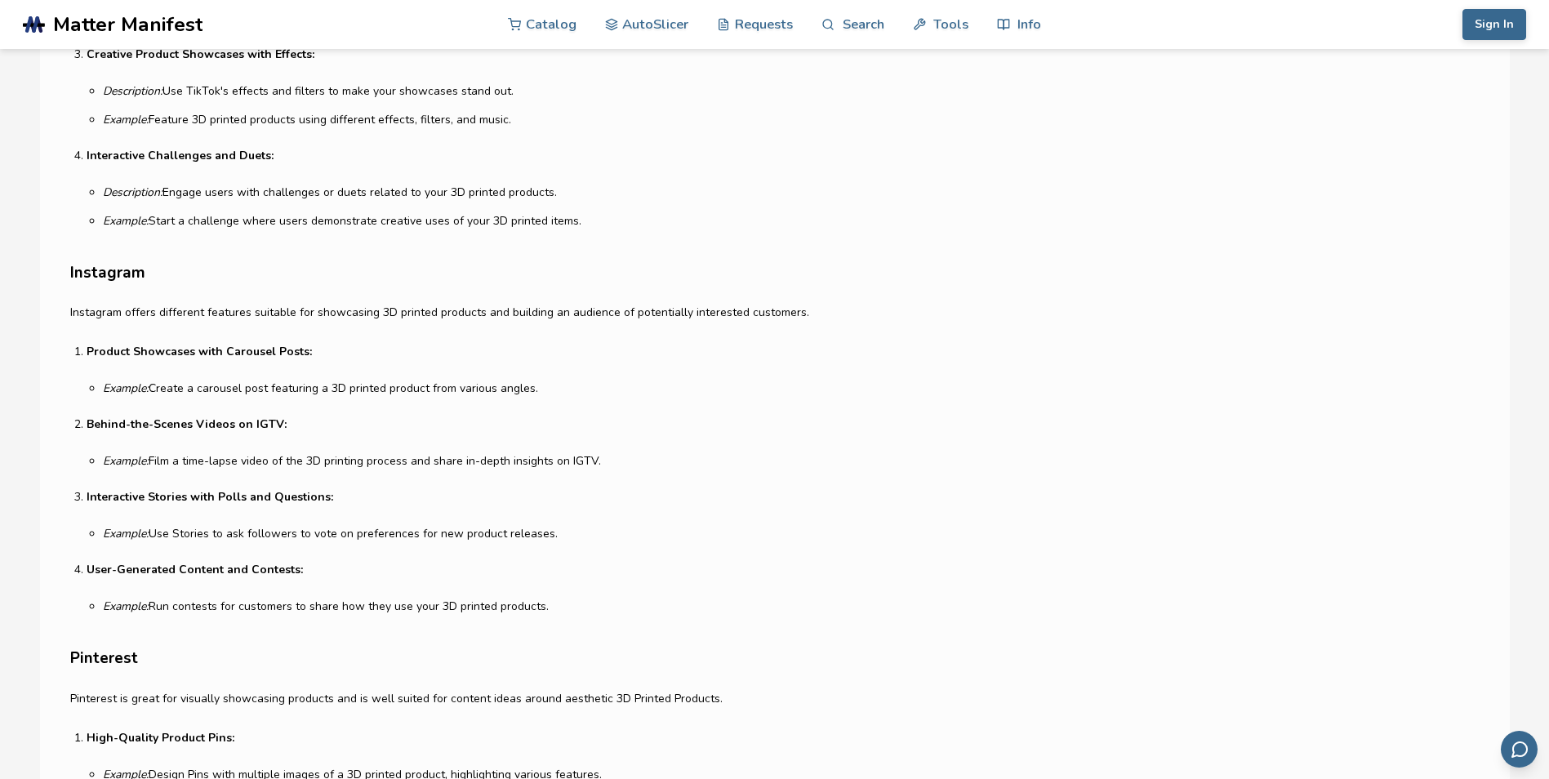
drag, startPoint x: 599, startPoint y: 458, endPoint x: 66, endPoint y: 327, distance: 549.2
click at [367, 576] on p "User-Generated Content and Contests:" at bounding box center [782, 570] width 1391 height 23
drag, startPoint x: 159, startPoint y: 530, endPoint x: 585, endPoint y: 543, distance: 426.4
click at [585, 543] on ol "Product Showcases with Carousel Posts: Example: Create a carousel post featurin…" at bounding box center [782, 477] width 1391 height 274
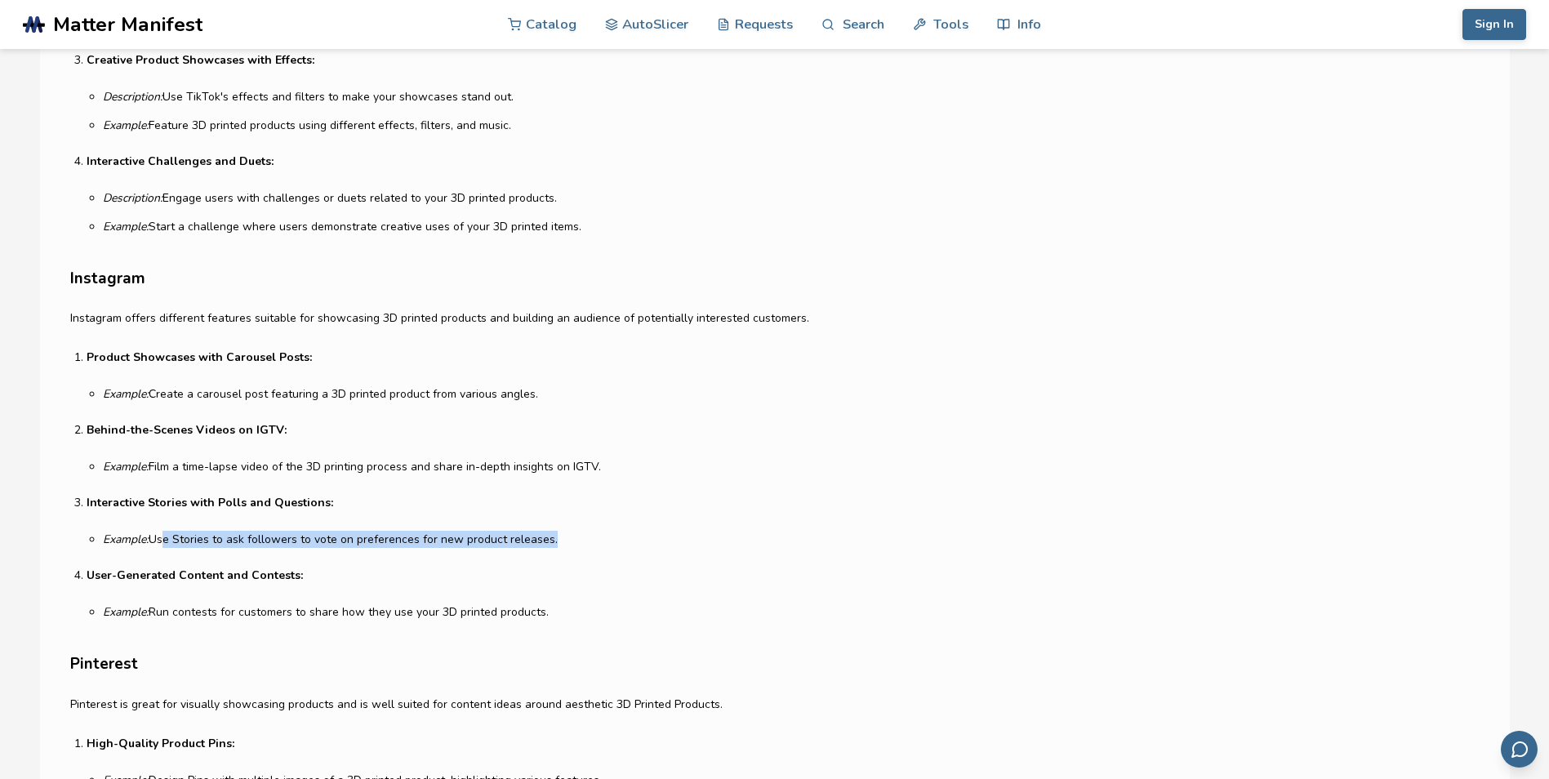
scroll to position [2944, 0]
click at [541, 565] on ol "Product Showcases with Carousel Posts: Example: Create a carousel post featurin…" at bounding box center [782, 485] width 1391 height 274
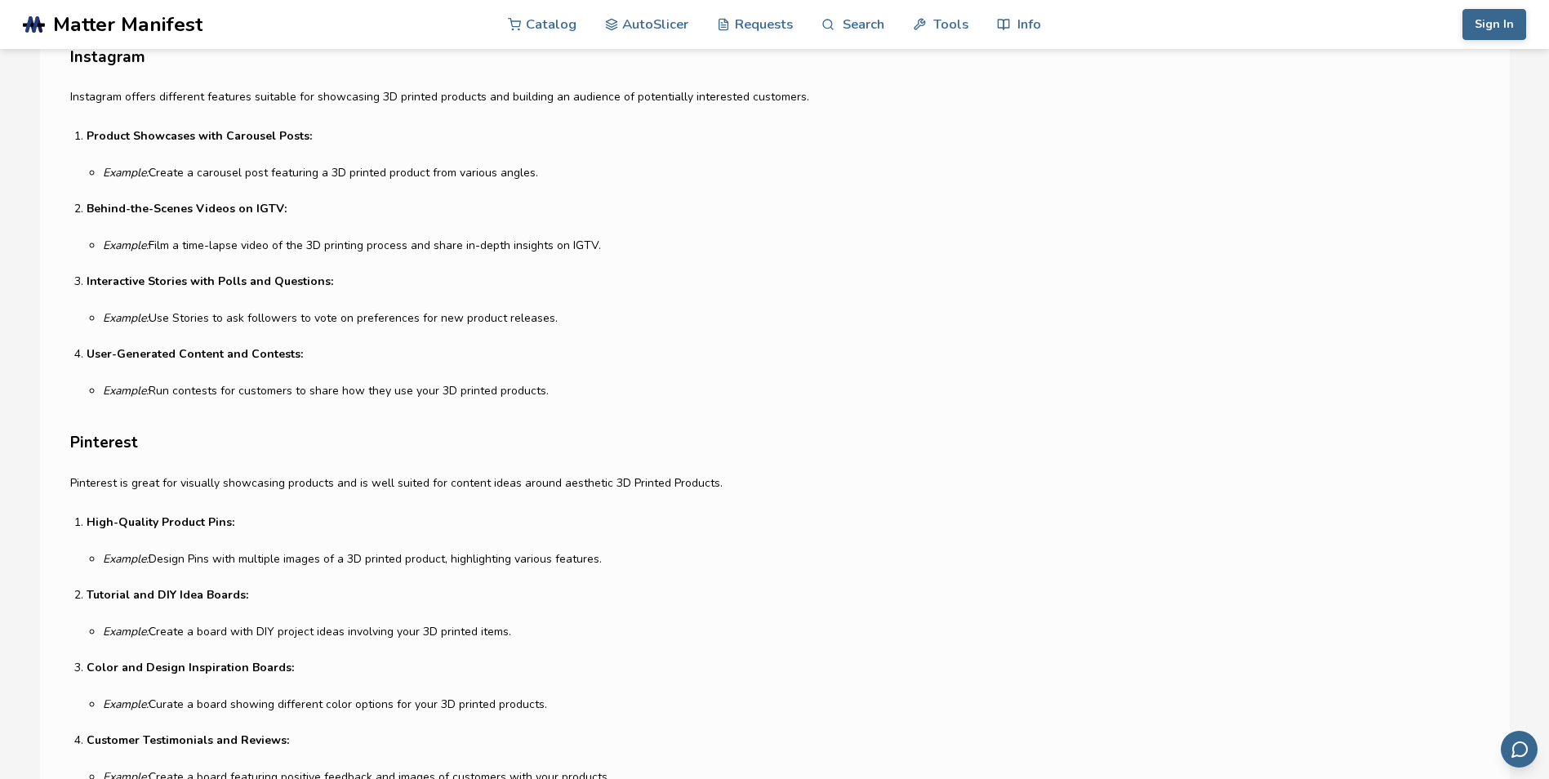
scroll to position [3166, 0]
drag, startPoint x: 548, startPoint y: 391, endPoint x: 83, endPoint y: 131, distance: 532.2
click at [87, 131] on ol "Product Showcases with Carousel Posts: Example: Create a carousel post featurin…" at bounding box center [782, 263] width 1391 height 274
click at [586, 354] on p "User-Generated Content and Contests:" at bounding box center [782, 355] width 1391 height 23
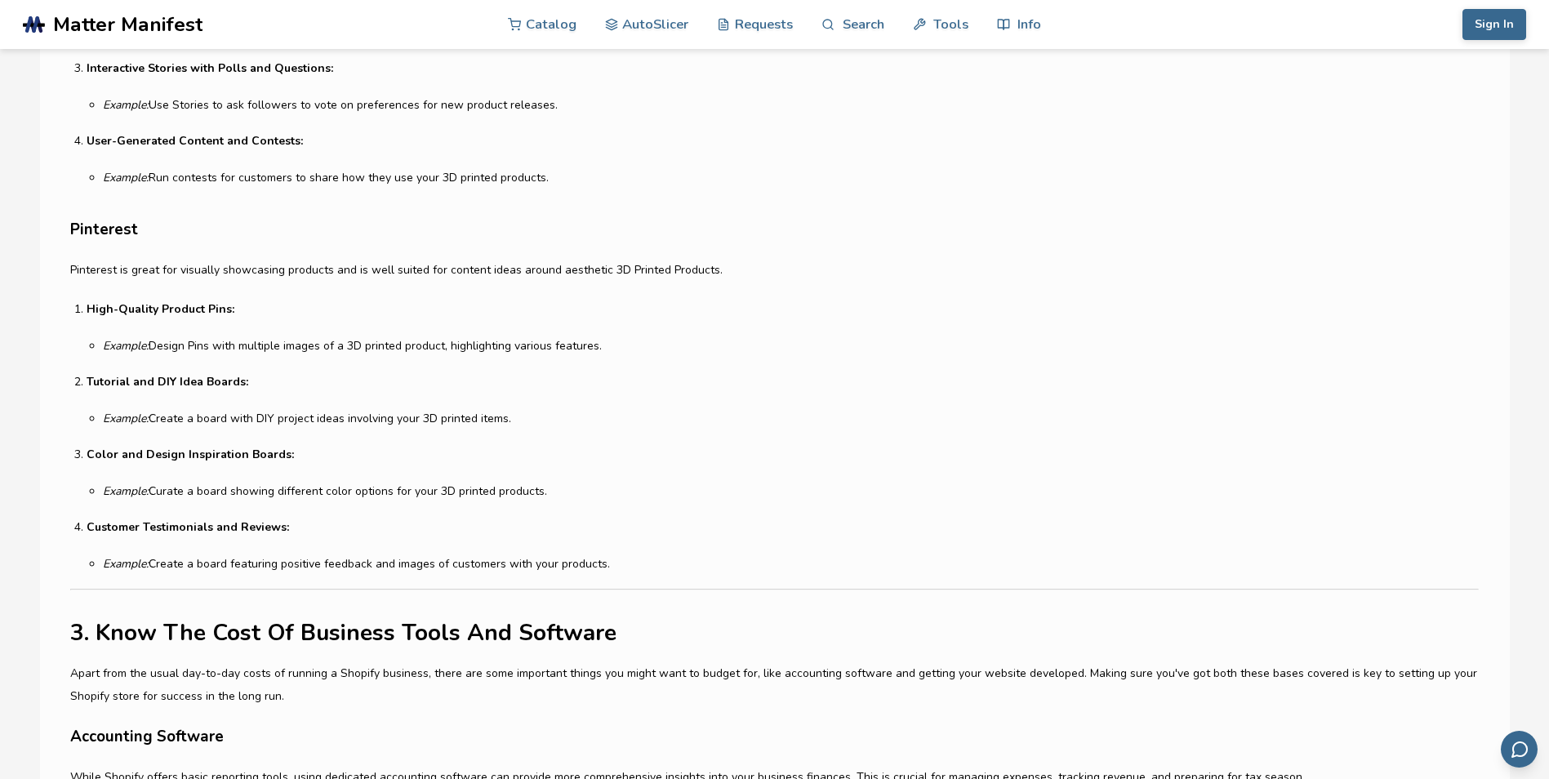
scroll to position [3380, 0]
drag, startPoint x: 150, startPoint y: 345, endPoint x: 616, endPoint y: 327, distance: 466.6
click at [616, 327] on li "High-Quality Product Pins: Example: Design Pins with multiple images of a 3D pr…" at bounding box center [782, 325] width 1391 height 56
drag, startPoint x: 539, startPoint y: 422, endPoint x: 102, endPoint y: 376, distance: 439.3
click at [102, 376] on li "Tutorial and DIY Idea Boards: Example: Create a board with DIY project ideas in…" at bounding box center [782, 398] width 1391 height 56
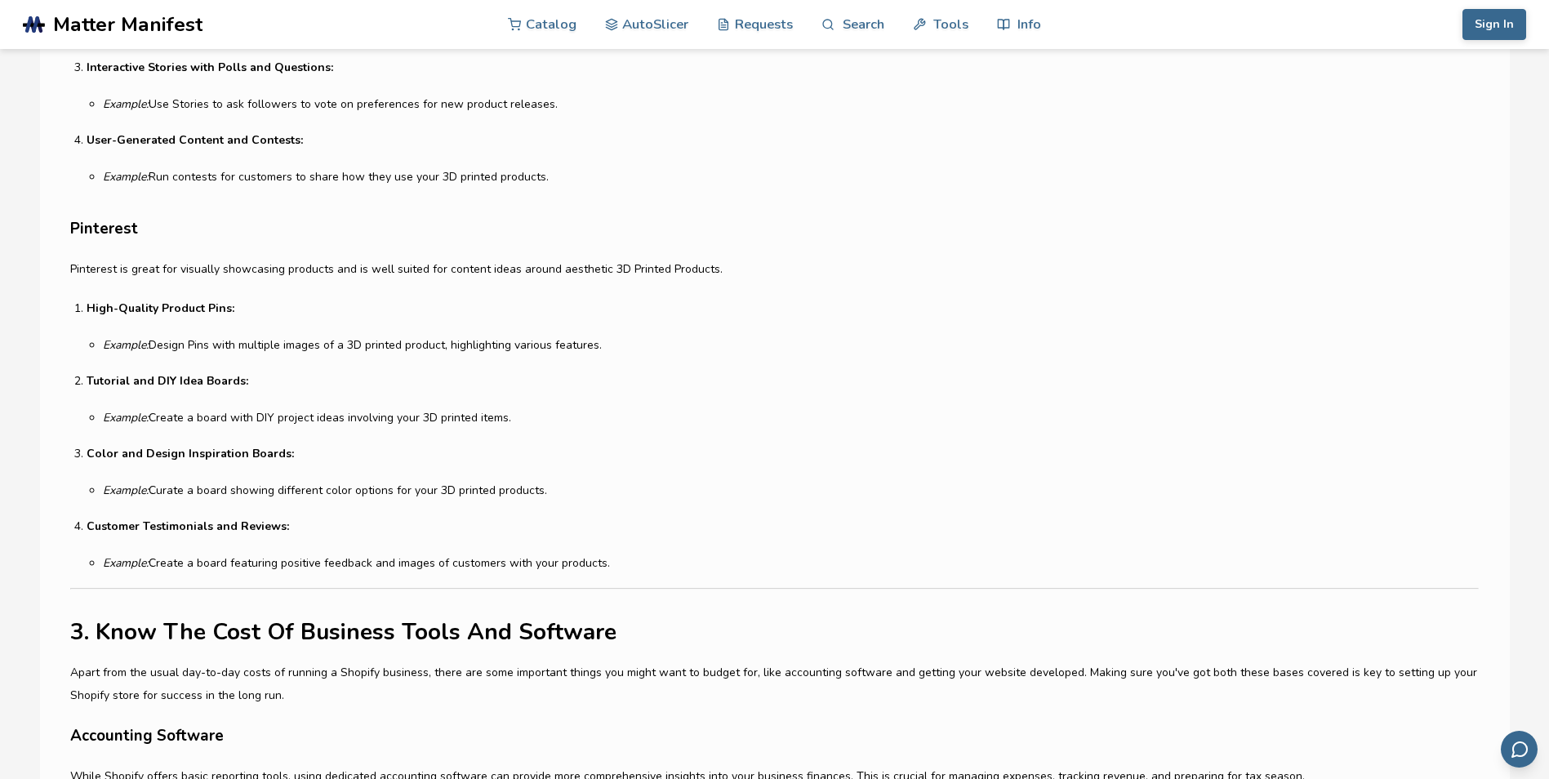
drag, startPoint x: 102, startPoint y: 376, endPoint x: 265, endPoint y: 460, distance: 183.0
click at [265, 460] on strong "Color and Design Inspiration Boards:" at bounding box center [190, 454] width 207 height 16
drag, startPoint x: 147, startPoint y: 491, endPoint x: 599, endPoint y: 486, distance: 452.4
click at [599, 486] on li "Example: Curate a board showing different color options for your 3D printed pro…" at bounding box center [790, 490] width 1375 height 17
drag, startPoint x: 599, startPoint y: 486, endPoint x: 558, endPoint y: 536, distance: 64.9
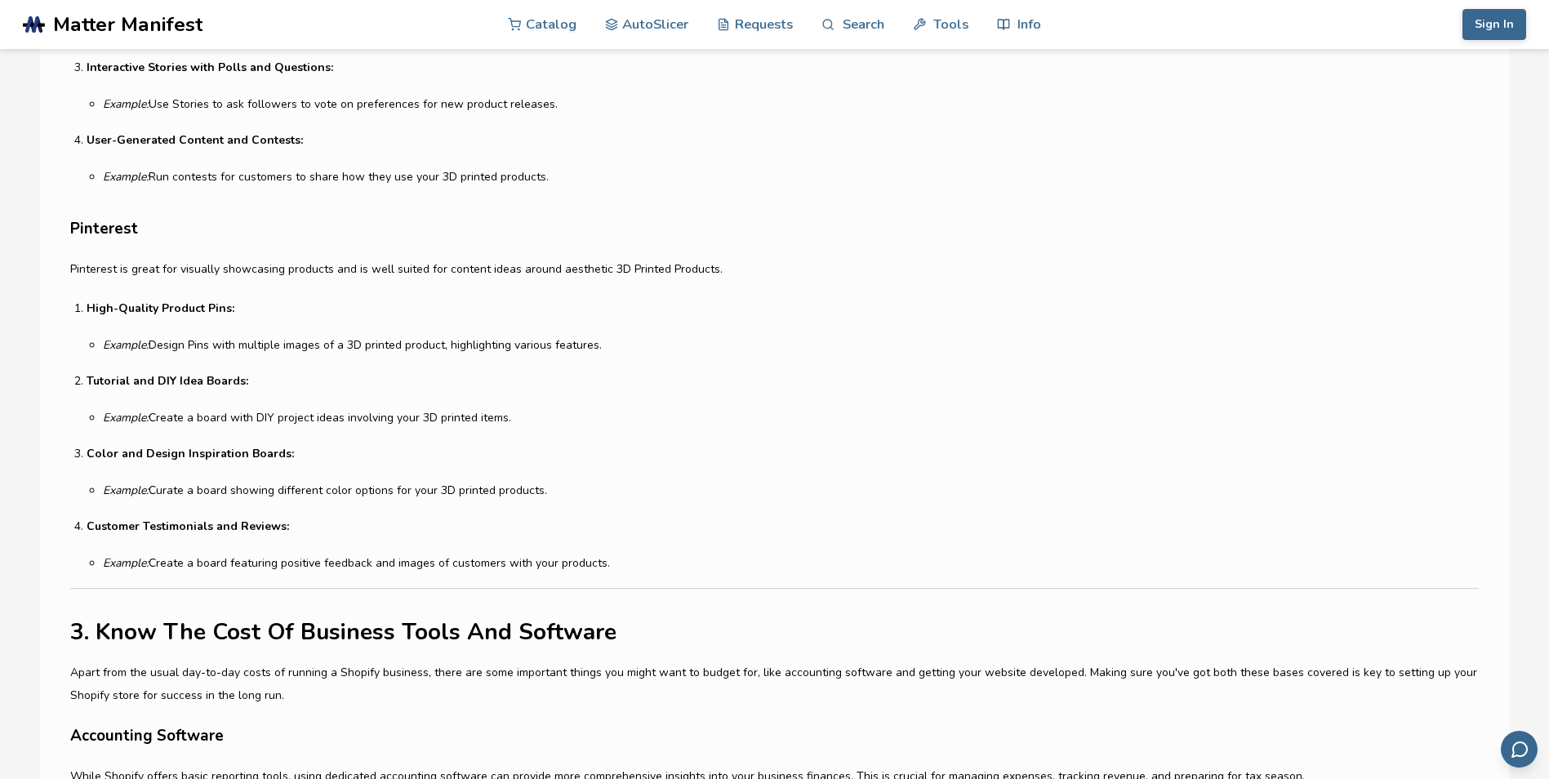
click at [558, 536] on p "Customer Testimonials and Reviews:" at bounding box center [782, 526] width 1391 height 23
drag, startPoint x: 553, startPoint y: 489, endPoint x: 73, endPoint y: 239, distance: 541.2
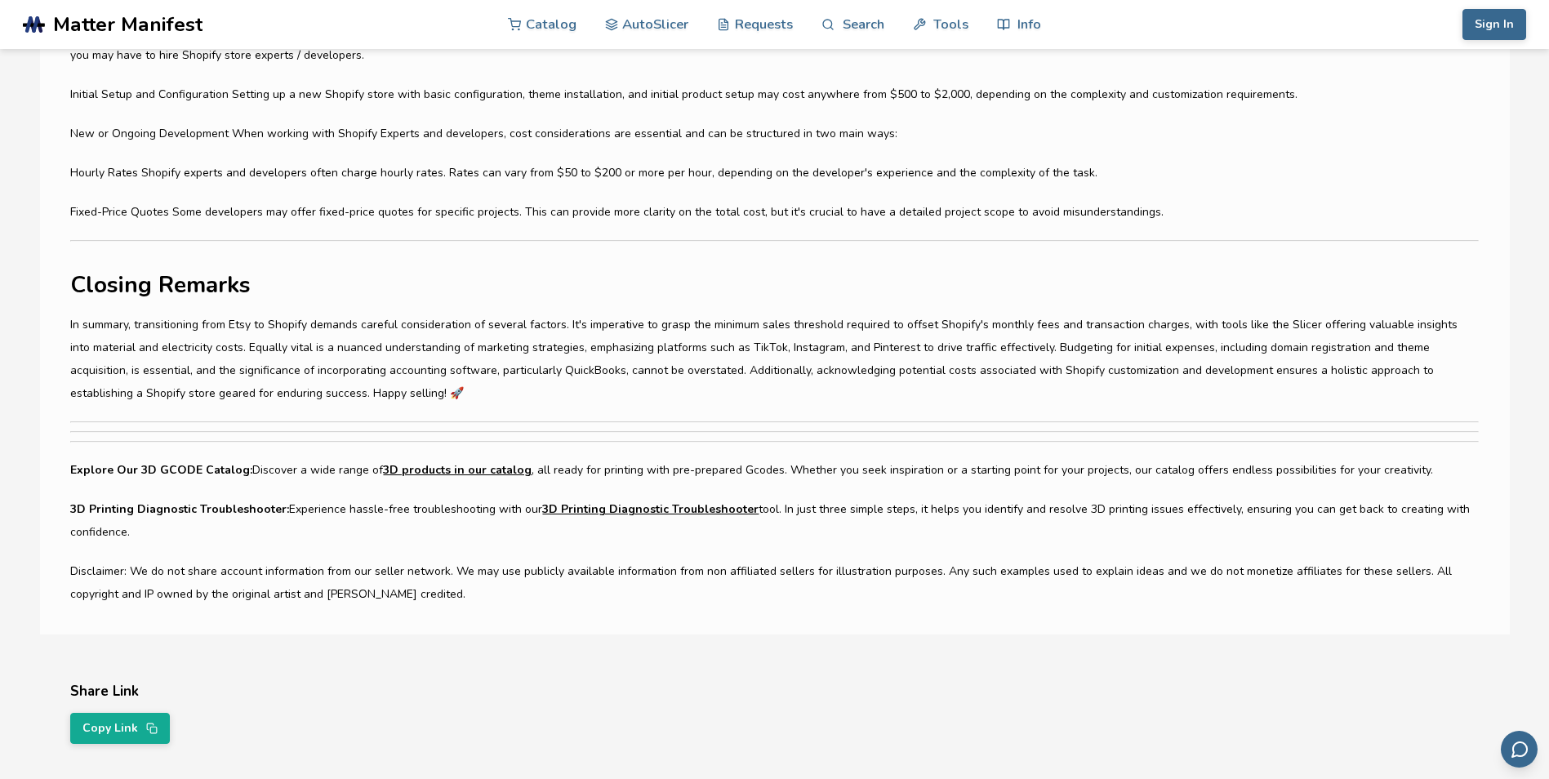
scroll to position [4556, 0]
